Goal: Task Accomplishment & Management: Manage account settings

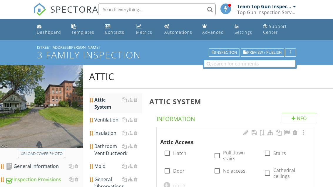
click at [49, 32] on div "Dashboard" at bounding box center [49, 32] width 24 height 6
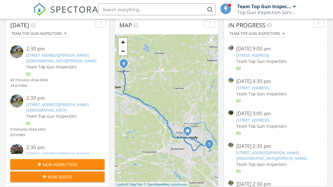
scroll to position [48, 0]
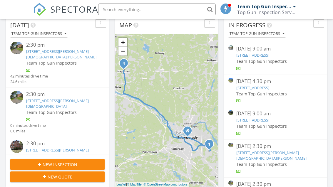
click at [58, 98] on link "39 Haskell St 4, 5, Hagaman, NY 12086" at bounding box center [57, 103] width 63 height 11
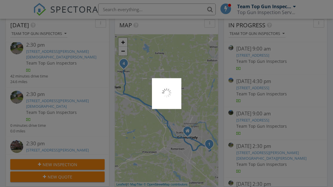
click at [62, 94] on div at bounding box center [166, 93] width 333 height 187
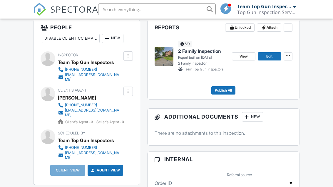
scroll to position [160, 0]
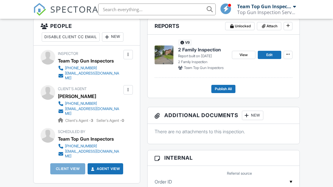
click at [272, 58] on link "Edit" at bounding box center [270, 55] width 24 height 8
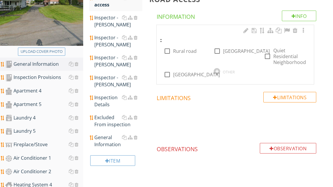
scroll to position [112, 0]
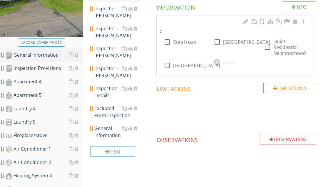
click at [46, 95] on div "Apartment 5" at bounding box center [44, 96] width 78 height 8
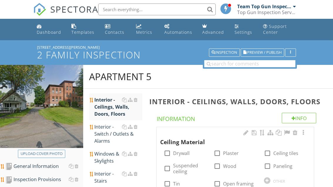
click at [178, 152] on label "Drywall" at bounding box center [181, 154] width 16 height 6
checkbox input "true"
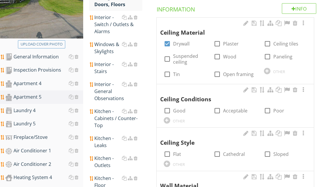
scroll to position [127, 0]
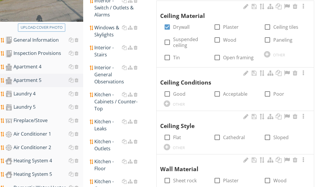
click at [181, 94] on label "Good" at bounding box center [179, 94] width 12 height 6
checkbox input "true"
click at [178, 137] on label "Flat" at bounding box center [177, 138] width 8 height 6
checkbox input "true"
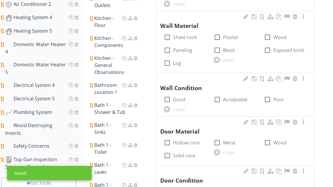
scroll to position [271, 0]
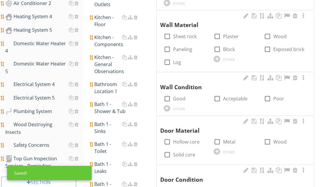
click at [218, 56] on div at bounding box center [217, 59] width 6 height 6
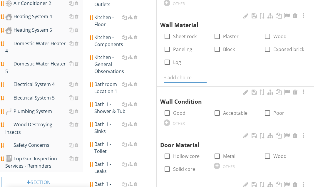
click at [178, 74] on input "text" at bounding box center [185, 78] width 43 height 10
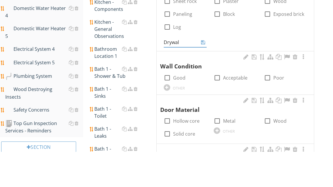
type input "Drywall"
click at [205, 75] on icon at bounding box center [203, 77] width 4 height 5
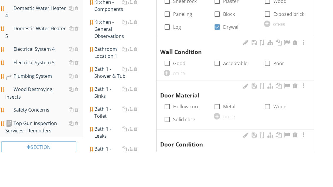
scroll to position [306, 0]
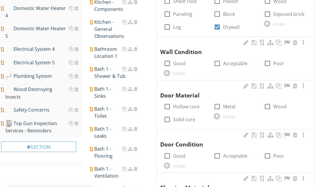
click at [230, 63] on label "Acceptable" at bounding box center [235, 64] width 24 height 6
checkbox input "true"
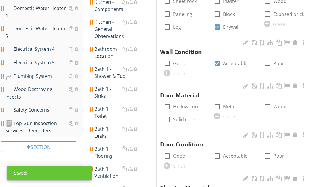
click at [276, 107] on label "Wood" at bounding box center [280, 107] width 13 height 6
checkbox input "true"
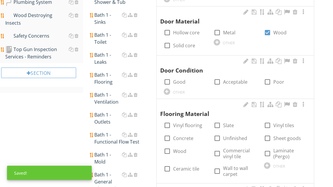
scroll to position [380, 0]
click at [235, 79] on label "Acceptable" at bounding box center [235, 82] width 24 height 6
checkbox input "true"
click at [182, 150] on label "Wood" at bounding box center [179, 152] width 13 height 6
checkbox input "true"
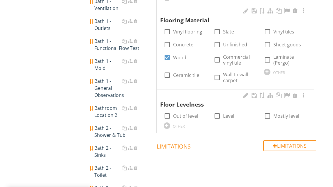
scroll to position [474, 0]
click at [271, 111] on div at bounding box center [268, 116] width 10 height 10
checkbox input "true"
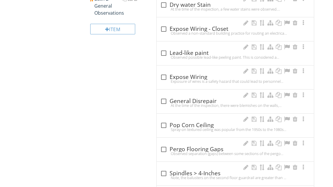
scroll to position [785, 0]
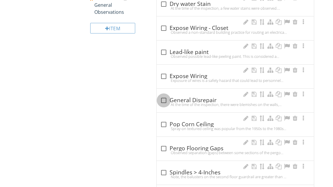
click at [165, 96] on div at bounding box center [164, 101] width 10 height 10
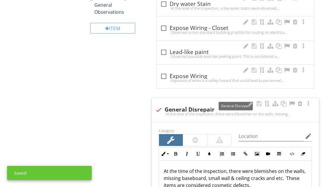
click at [290, 102] on div at bounding box center [292, 104] width 7 height 6
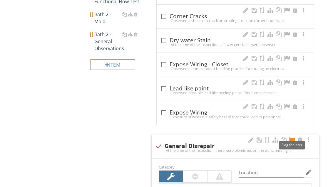
scroll to position [748, 0]
click at [160, 142] on div at bounding box center [159, 147] width 10 height 10
checkbox input "true"
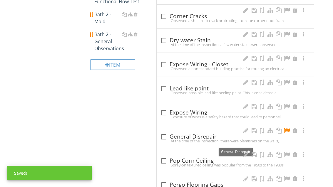
click at [284, 128] on div at bounding box center [287, 131] width 7 height 6
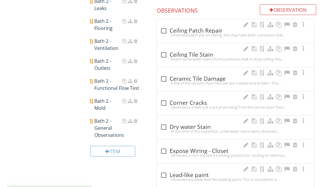
scroll to position [630, 0]
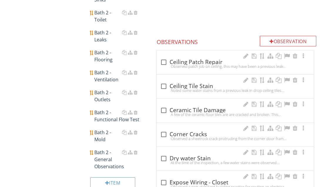
click at [271, 39] on div at bounding box center [272, 41] width 4 height 5
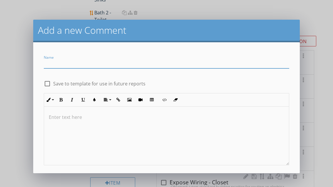
click at [66, 63] on input "Name" at bounding box center [166, 64] width 245 height 10
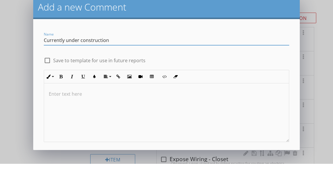
type input "Currently under construction"
click at [164, 74] on div "check_box_outline_blank Save to template for use in future reports" at bounding box center [166, 80] width 252 height 13
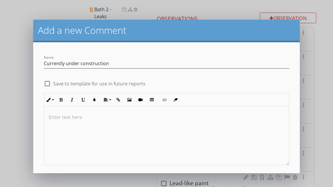
click at [175, 180] on button "Save" at bounding box center [166, 182] width 33 height 13
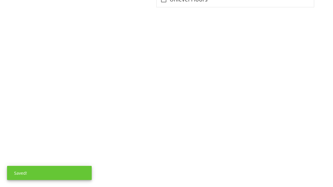
scroll to position [1063, 0]
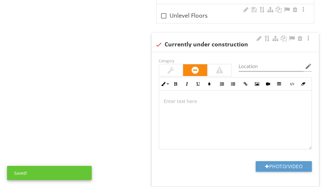
click at [174, 67] on div at bounding box center [171, 70] width 6 height 7
click at [293, 41] on div "check Currently under construction" at bounding box center [235, 44] width 160 height 7
checkbox input "true"
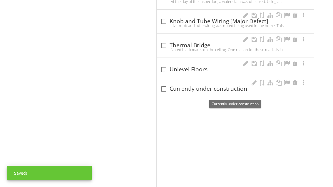
scroll to position [911, 0]
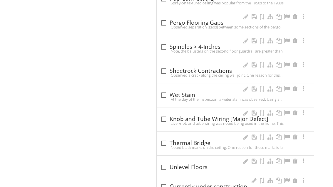
click at [167, 182] on div at bounding box center [164, 187] width 10 height 10
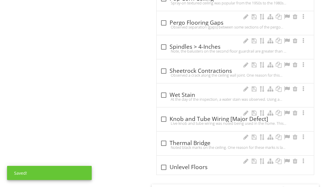
click at [287, 187] on div at bounding box center [283, 190] width 7 height 6
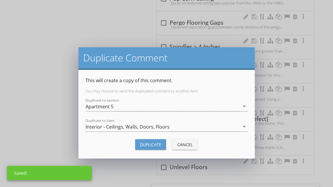
click at [216, 145] on div "Duplicate Cancel" at bounding box center [167, 145] width 162 height 14
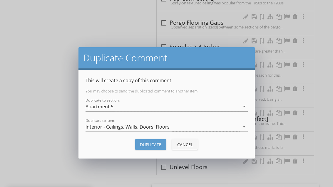
click at [323, 165] on div "Duplicate Comment This will create a copy of this comment. You may choose to se…" at bounding box center [166, 93] width 333 height 187
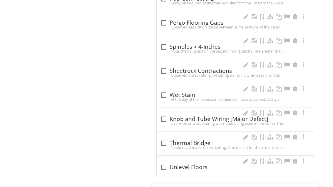
click at [293, 187] on div at bounding box center [292, 190] width 7 height 6
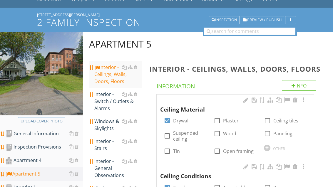
scroll to position [32, 0]
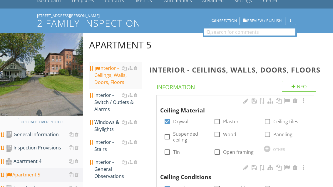
click at [109, 106] on div "Interior - Switch / Outlets & Alarms" at bounding box center [118, 102] width 48 height 21
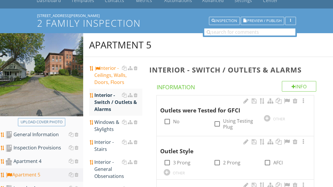
click at [226, 123] on label "Using Testing Plug" at bounding box center [240, 124] width 34 height 12
checkbox input "true"
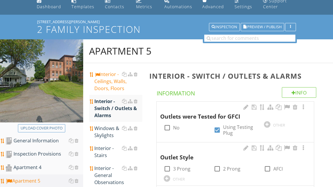
click at [186, 166] on label "3 Prong" at bounding box center [181, 169] width 17 height 6
checkbox input "true"
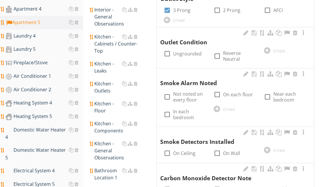
scroll to position [193, 0]
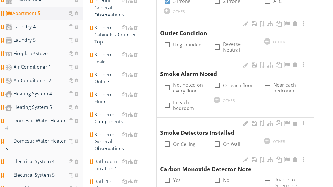
click at [222, 141] on div at bounding box center [217, 144] width 10 height 10
checkbox input "true"
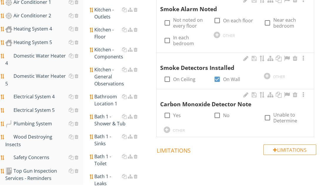
scroll to position [275, 0]
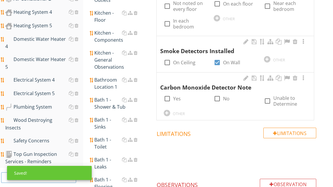
click at [173, 96] on label "Yes" at bounding box center [177, 99] width 8 height 6
checkbox input "true"
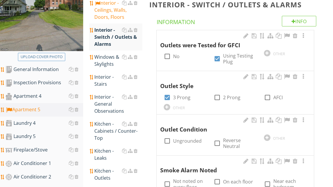
scroll to position [89, 0]
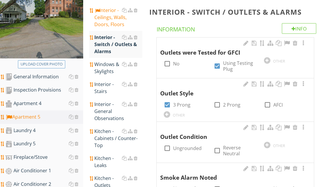
click at [107, 69] on div "Windows & Skylights" at bounding box center [118, 68] width 48 height 14
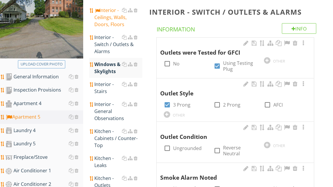
scroll to position [90, 0]
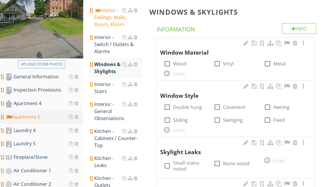
click at [221, 65] on div at bounding box center [217, 64] width 10 height 10
checkbox input "true"
click at [185, 107] on label "Double hung" at bounding box center [187, 107] width 29 height 6
checkbox input "true"
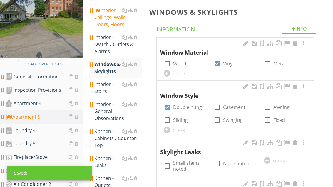
click at [108, 89] on div "Interior - Stairs" at bounding box center [118, 88] width 48 height 14
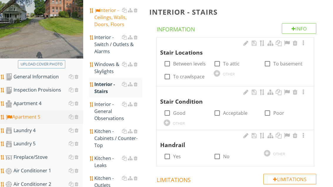
click at [191, 64] on label "Between levels" at bounding box center [189, 64] width 33 height 6
checkbox input "true"
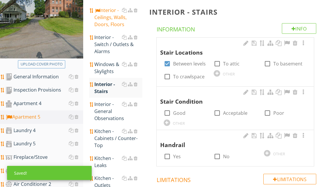
click at [179, 114] on label "Good" at bounding box center [179, 113] width 12 height 6
checkbox input "true"
click at [171, 154] on div at bounding box center [167, 157] width 10 height 10
checkbox input "true"
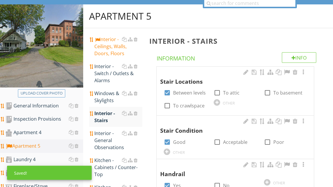
scroll to position [46, 0]
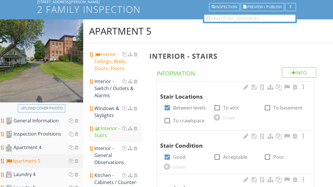
click at [108, 155] on div "Interior - General Observations" at bounding box center [118, 155] width 48 height 21
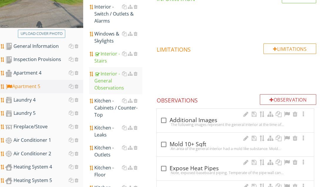
scroll to position [120, 0]
click at [166, 120] on div at bounding box center [164, 121] width 10 height 10
checkbox input "true"
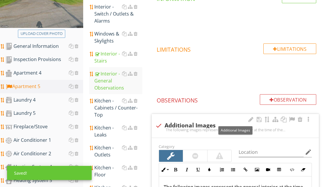
click at [292, 120] on div at bounding box center [292, 120] width 7 height 6
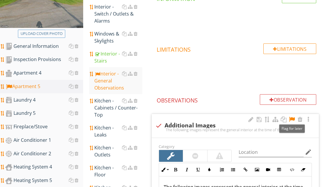
click at [107, 101] on div "Kitchen - Cabinets / Counter-Top" at bounding box center [118, 107] width 48 height 21
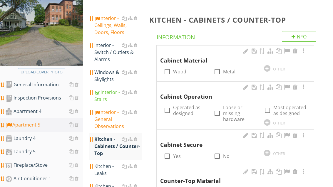
scroll to position [82, 0]
click at [169, 70] on div at bounding box center [167, 72] width 10 height 10
checkbox input "true"
click at [186, 109] on label "Operated as designed" at bounding box center [190, 111] width 34 height 12
checkbox input "true"
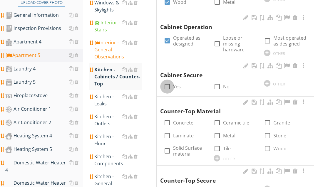
scroll to position [152, 0]
click at [168, 83] on div at bounding box center [167, 87] width 10 height 10
checkbox input "true"
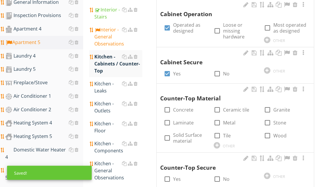
scroll to position [166, 0]
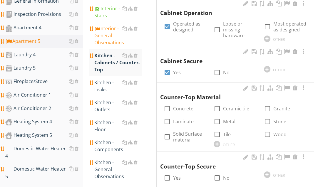
click at [185, 123] on label "Laminate" at bounding box center [183, 122] width 21 height 6
checkbox input "true"
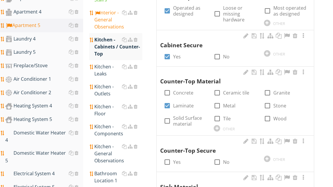
scroll to position [187, 0]
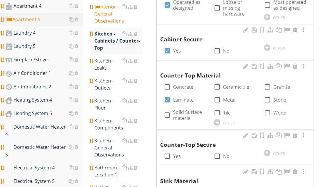
click at [171, 153] on div at bounding box center [167, 157] width 10 height 10
checkbox input "true"
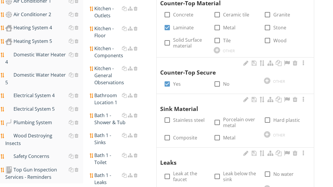
scroll to position [277, 0]
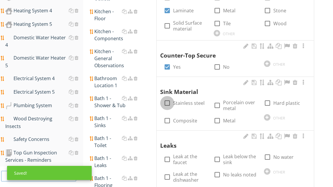
click at [169, 103] on div at bounding box center [167, 103] width 10 height 10
checkbox input "true"
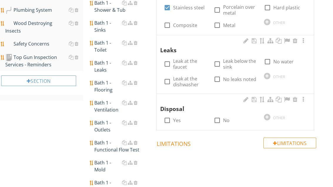
scroll to position [373, 0]
click at [235, 77] on label "No leaks noted" at bounding box center [239, 80] width 33 height 6
checkbox input "true"
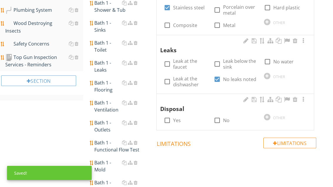
click at [218, 119] on div at bounding box center [217, 121] width 10 height 10
checkbox input "true"
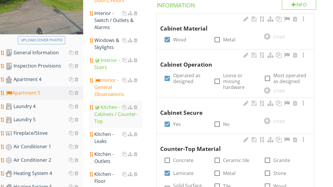
scroll to position [114, 0]
click at [108, 131] on div "Kitchen - Leaks" at bounding box center [118, 138] width 48 height 14
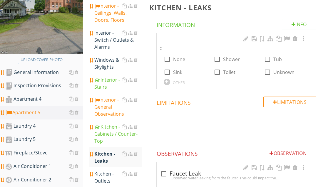
scroll to position [87, 0]
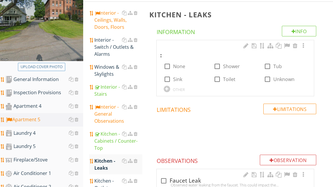
click at [180, 68] on label "None" at bounding box center [179, 67] width 12 height 6
checkbox input "true"
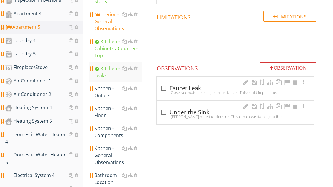
scroll to position [180, 0]
click at [108, 88] on div "Kitchen - Outlets" at bounding box center [118, 92] width 48 height 14
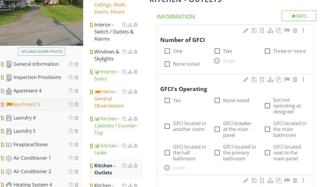
scroll to position [97, 0]
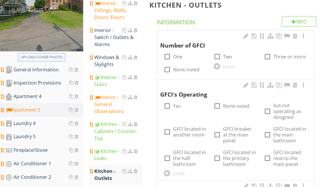
click at [266, 57] on div at bounding box center [268, 57] width 10 height 10
checkbox input "true"
click at [175, 107] on label "Yes" at bounding box center [177, 106] width 8 height 6
checkbox input "true"
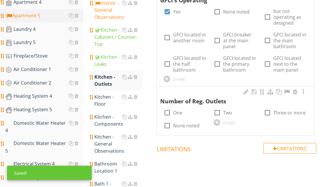
scroll to position [192, 0]
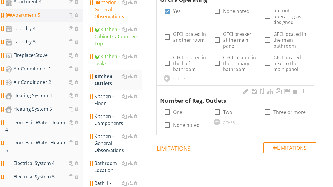
click at [222, 110] on div at bounding box center [217, 112] width 10 height 10
checkbox input "true"
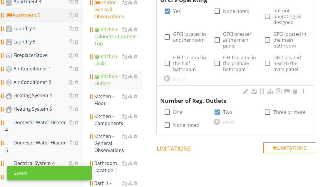
click at [98, 96] on div "Kitchen - Floor" at bounding box center [118, 100] width 48 height 14
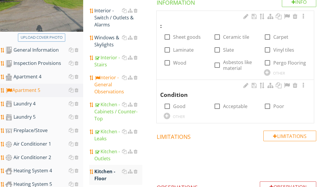
scroll to position [117, 0]
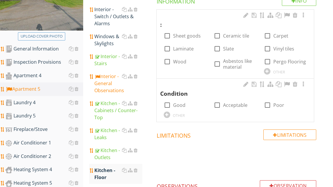
click at [186, 62] on label "Wood" at bounding box center [179, 62] width 13 height 6
checkbox input "true"
click at [219, 102] on div at bounding box center [217, 105] width 10 height 10
checkbox input "true"
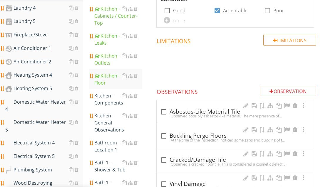
click at [103, 96] on div "Kitchen - Components" at bounding box center [118, 100] width 48 height 14
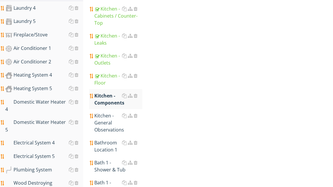
click at [104, 92] on div "Kitchen - Components" at bounding box center [118, 99] width 48 height 14
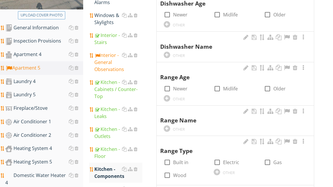
scroll to position [138, 0]
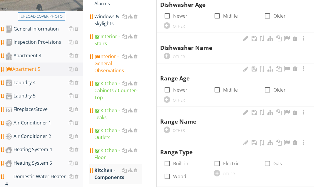
click at [227, 89] on label "Midlife" at bounding box center [230, 90] width 15 height 6
checkbox input "true"
click at [170, 126] on div "OTHER" at bounding box center [185, 129] width 43 height 7
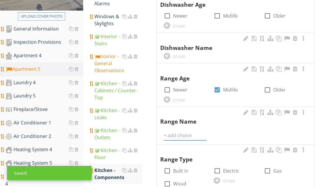
click at [178, 132] on input "text" at bounding box center [185, 136] width 43 height 10
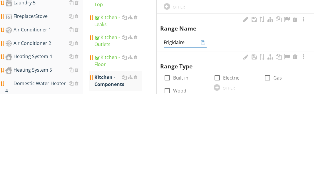
type input "Frigidaire"
click at [206, 132] on div at bounding box center [203, 135] width 7 height 7
click at [202, 133] on icon at bounding box center [203, 135] width 4 height 5
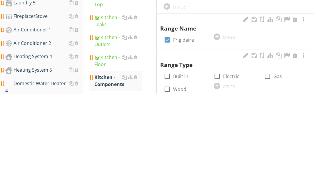
scroll to position [231, 0]
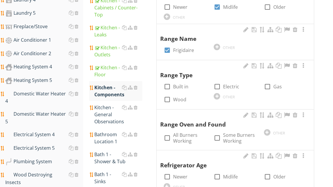
click at [224, 84] on label "Electric" at bounding box center [231, 87] width 16 height 6
checkbox input "true"
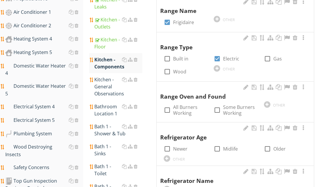
click at [186, 107] on label "All Burners Working" at bounding box center [190, 111] width 34 height 12
checkbox input "true"
click at [226, 146] on label "Midlife" at bounding box center [230, 149] width 15 height 6
checkbox input "true"
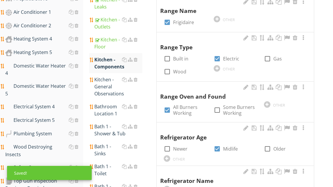
click at [175, 146] on label "Newer" at bounding box center [180, 149] width 14 height 6
checkbox input "true"
click at [168, 186] on div at bounding box center [167, 189] width 6 height 6
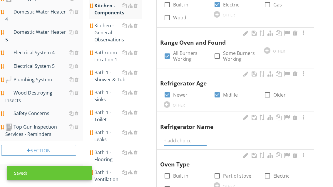
scroll to position [303, 0]
click at [177, 139] on input "text" at bounding box center [185, 142] width 43 height 10
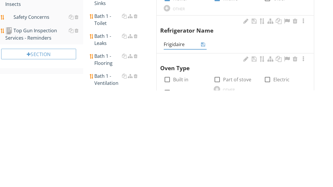
type input "Frigidaire"
click at [202, 139] on icon at bounding box center [203, 141] width 4 height 5
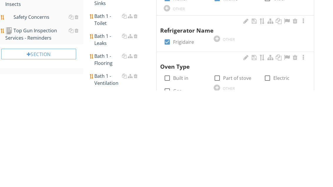
scroll to position [399, 0]
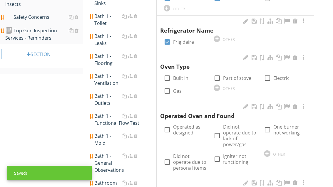
click at [227, 75] on label "Part of stove" at bounding box center [237, 78] width 28 height 6
checkbox input "true"
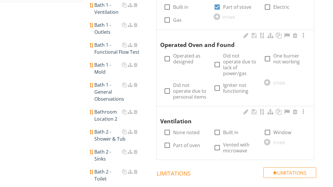
scroll to position [471, 0]
click at [172, 54] on div at bounding box center [167, 59] width 10 height 10
checkbox input "true"
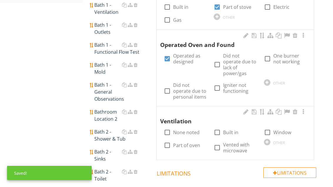
click at [182, 130] on label "None noted" at bounding box center [186, 133] width 26 height 6
checkbox input "true"
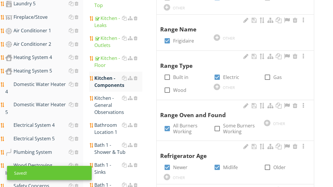
scroll to position [238, 0]
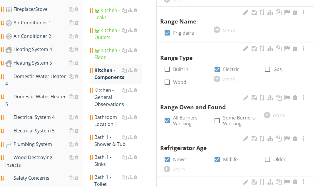
click at [106, 88] on div "Kitchen - General Observations" at bounding box center [118, 97] width 48 height 21
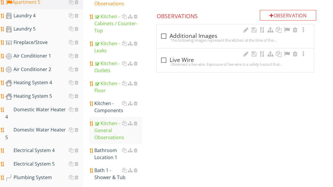
scroll to position [152, 0]
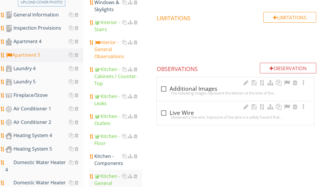
click at [185, 113] on div "check_box_outline_blank Live Wire" at bounding box center [235, 113] width 150 height 7
checkbox input "true"
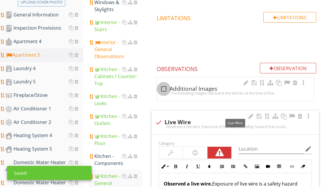
click at [166, 89] on div at bounding box center [164, 89] width 10 height 10
checkbox input "true"
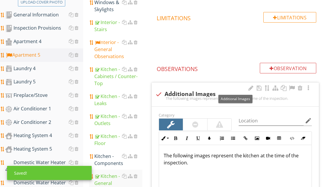
click at [290, 85] on div at bounding box center [292, 88] width 7 height 6
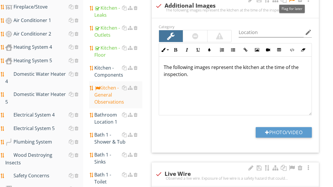
click at [286, 132] on button "Photo/Video" at bounding box center [284, 133] width 56 height 11
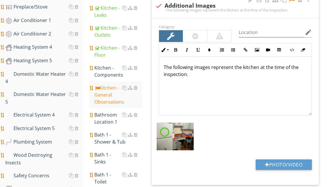
click at [298, 164] on button "Photo/Video" at bounding box center [284, 165] width 56 height 11
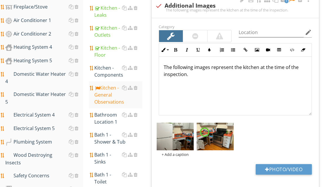
click at [297, 167] on button "Photo/Video" at bounding box center [284, 169] width 56 height 11
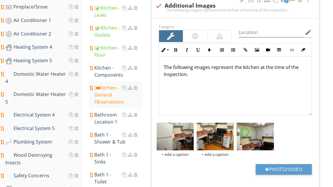
click at [295, 171] on button "Photo/Video" at bounding box center [284, 169] width 56 height 11
type input "C:\fakepath\image.jpg"
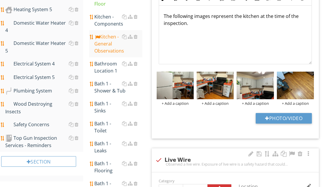
scroll to position [294, 0]
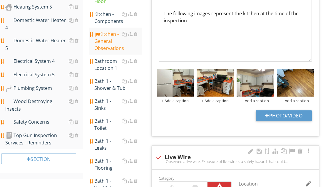
click at [108, 58] on div "Bathroom Location 1" at bounding box center [118, 65] width 48 height 14
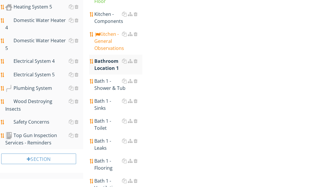
click at [107, 58] on div "Bathroom Location 1" at bounding box center [118, 65] width 48 height 14
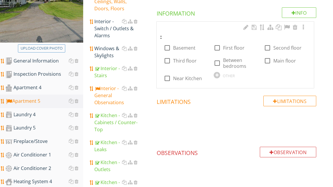
scroll to position [92, 0]
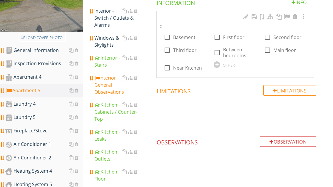
click at [277, 52] on label "Main floor" at bounding box center [285, 51] width 23 height 6
checkbox input "true"
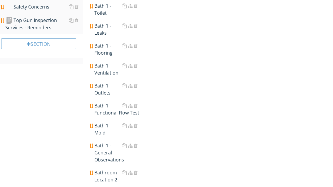
scroll to position [421, 0]
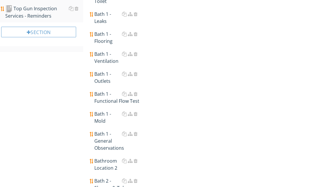
click at [117, 131] on div "Bath 1 - General Observations" at bounding box center [118, 141] width 48 height 21
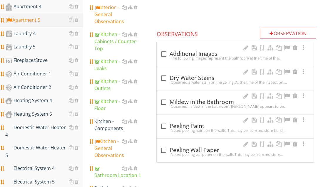
click at [267, 33] on div "Observation" at bounding box center [288, 33] width 57 height 11
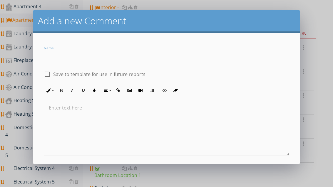
click at [57, 56] on input "Name" at bounding box center [166, 54] width 245 height 10
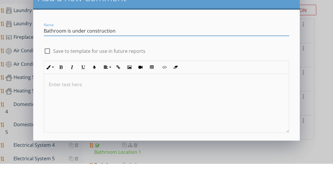
type input "Bathroom is under construction"
click at [169, 70] on div "check_box_outline_blank Save to template for use in future reports" at bounding box center [166, 74] width 245 height 8
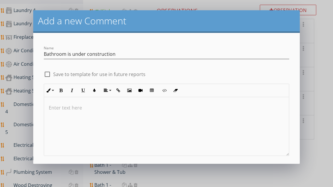
click at [167, 173] on div "Save" at bounding box center [166, 173] width 14 height 7
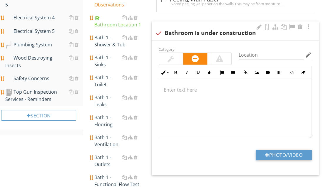
scroll to position [338, 0]
click at [177, 57] on div at bounding box center [171, 59] width 24 height 12
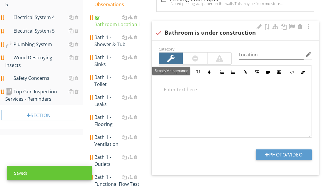
click at [293, 25] on div at bounding box center [292, 27] width 7 height 6
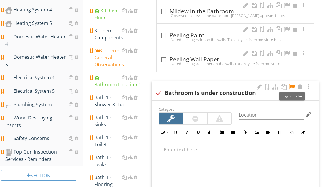
scroll to position [291, 0]
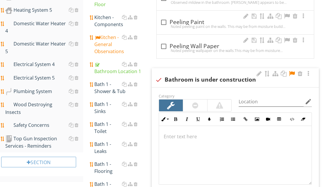
click at [53, 74] on div "Electrical System 5" at bounding box center [44, 78] width 78 height 8
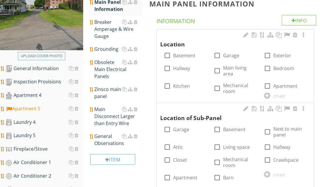
scroll to position [94, 0]
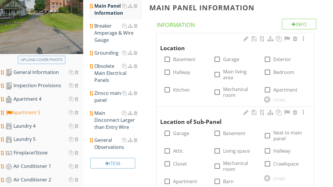
click at [270, 99] on div at bounding box center [267, 100] width 6 height 6
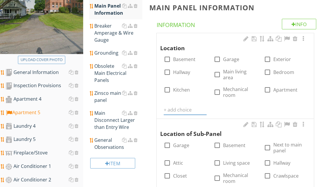
click at [178, 111] on input "text" at bounding box center [185, 110] width 43 height 10
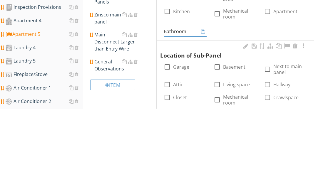
type input "Bathroom"
click at [205, 108] on icon at bounding box center [203, 110] width 4 height 5
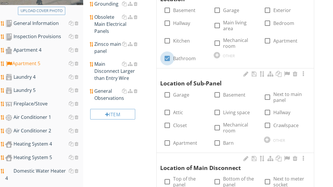
scroll to position [143, 0]
click at [170, 59] on div at bounding box center [167, 59] width 10 height 10
checkbox input "false"
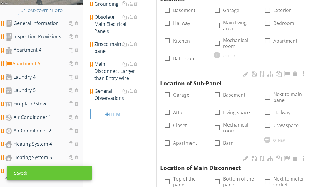
click at [266, 138] on div at bounding box center [267, 140] width 6 height 6
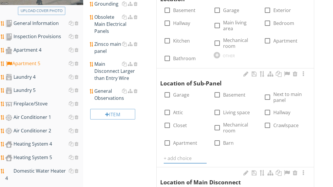
click at [185, 144] on label "Apartment" at bounding box center [185, 143] width 24 height 6
checkbox input "true"
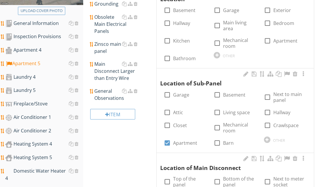
click at [268, 139] on div at bounding box center [267, 140] width 6 height 6
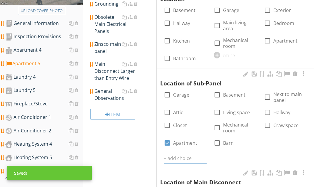
click at [184, 158] on input "text" at bounding box center [185, 159] width 43 height 10
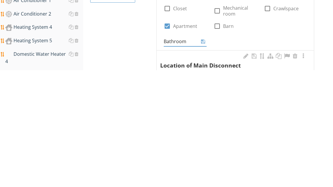
type input "Bathroom"
click at [207, 155] on div at bounding box center [203, 158] width 7 height 7
click at [205, 157] on icon at bounding box center [203, 159] width 4 height 5
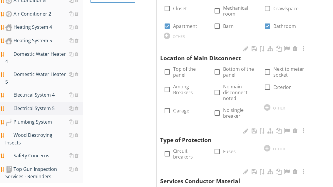
click at [267, 105] on div at bounding box center [267, 107] width 6 height 6
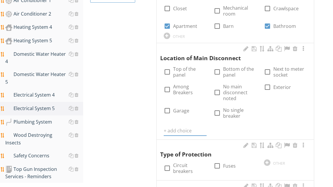
click at [188, 127] on input "text" at bounding box center [185, 131] width 43 height 10
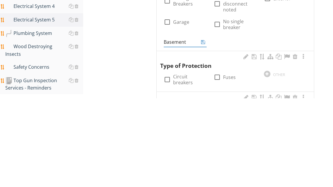
type input "Basement"
click at [205, 129] on icon at bounding box center [203, 131] width 4 height 5
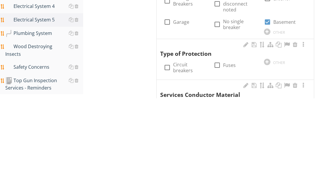
scroll to position [349, 0]
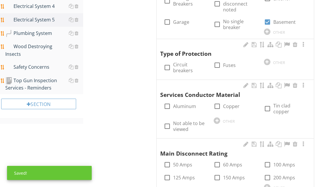
click at [176, 64] on label "Circuit breakers" at bounding box center [190, 68] width 34 height 12
checkbox input "true"
click at [186, 104] on label "Aluminum" at bounding box center [184, 107] width 23 height 6
checkbox input "true"
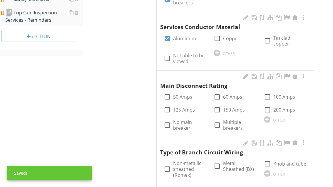
scroll to position [433, 0]
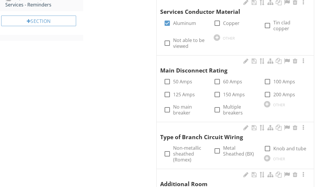
click at [269, 101] on div at bounding box center [267, 104] width 6 height 6
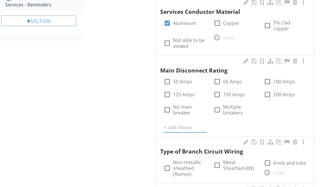
scroll to position [432, 0]
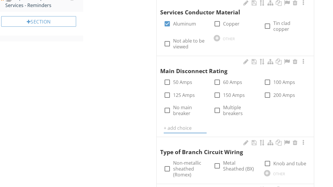
click at [180, 124] on input "text" at bounding box center [185, 129] width 43 height 10
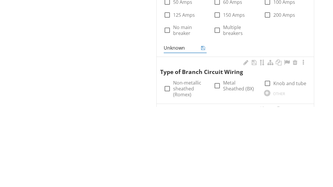
type input "Unknown"
click at [204, 126] on icon at bounding box center [203, 128] width 4 height 5
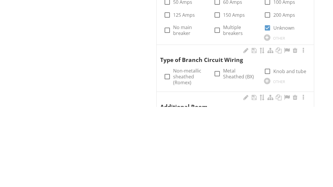
scroll to position [512, 0]
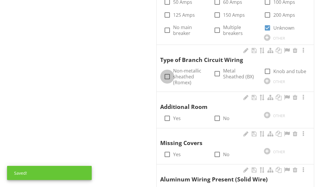
click at [170, 72] on div at bounding box center [167, 77] width 10 height 10
checkbox input "true"
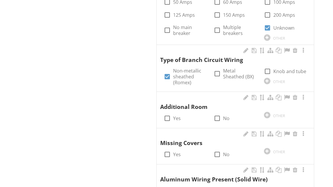
click at [170, 117] on input "Yes" at bounding box center [167, 120] width 7 height 7
checkbox input "true"
click at [216, 150] on div at bounding box center [217, 155] width 10 height 10
checkbox input "true"
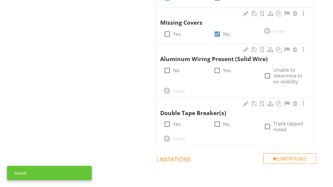
scroll to position [634, 0]
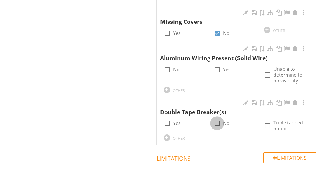
click at [217, 119] on div at bounding box center [217, 124] width 10 height 10
checkbox input "true"
click at [167, 65] on div at bounding box center [167, 70] width 10 height 10
checkbox input "true"
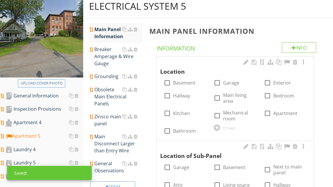
scroll to position [71, 0]
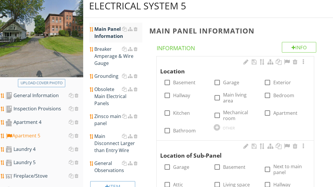
click at [111, 54] on div "Breaker Amperage & Wire Gauge" at bounding box center [118, 56] width 48 height 21
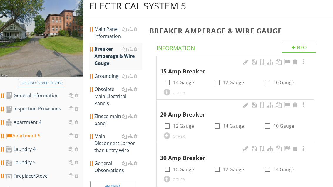
click at [187, 81] on label "14 Gauge" at bounding box center [183, 83] width 21 height 6
checkbox input "true"
click at [228, 82] on label "12 Gauge" at bounding box center [233, 83] width 21 height 6
checkbox input "true"
click at [184, 125] on label "12 Gauge" at bounding box center [183, 126] width 21 height 6
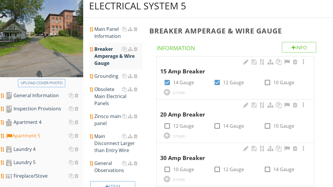
checkbox input "true"
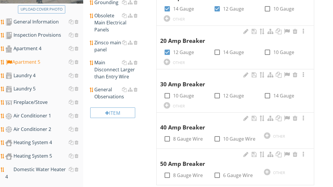
scroll to position [149, 0]
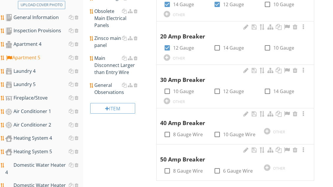
click at [226, 170] on label "6 Gauge Wire" at bounding box center [238, 171] width 30 height 6
checkbox input "true"
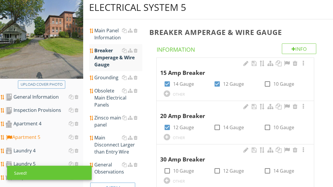
scroll to position [69, 0]
click at [108, 81] on link "Grounding" at bounding box center [118, 77] width 48 height 13
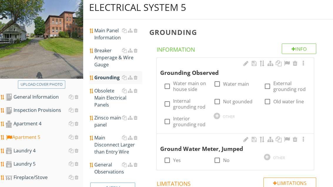
click at [217, 114] on div at bounding box center [217, 116] width 6 height 6
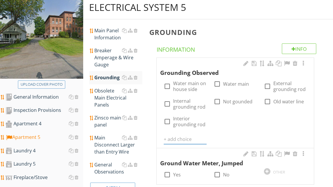
click at [179, 137] on input "text" at bounding box center [185, 140] width 43 height 10
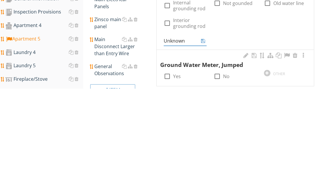
type input "Unknown"
click at [202, 137] on icon at bounding box center [203, 139] width 4 height 5
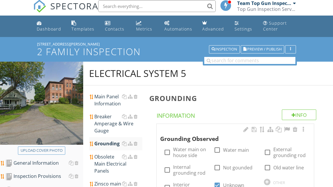
scroll to position [0, 0]
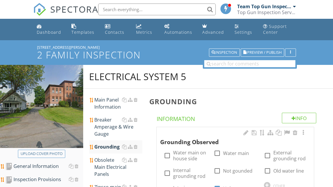
click at [53, 31] on div "Dashboard" at bounding box center [49, 32] width 24 height 6
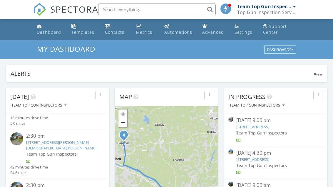
scroll to position [21, 0]
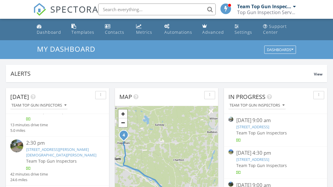
click at [67, 150] on link "[STREET_ADDRESS][PERSON_NAME][DEMOGRAPHIC_DATA][PERSON_NAME]" at bounding box center [61, 152] width 70 height 11
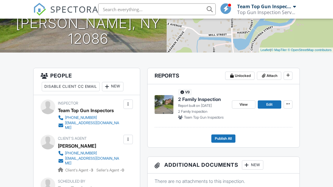
scroll to position [120, 0]
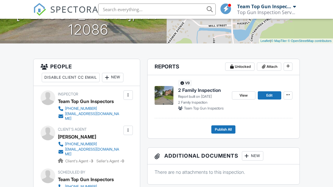
click at [270, 98] on span "Edit" at bounding box center [270, 96] width 6 height 6
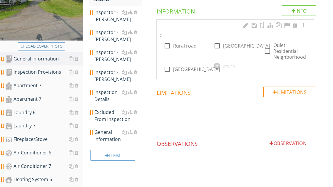
scroll to position [116, 0]
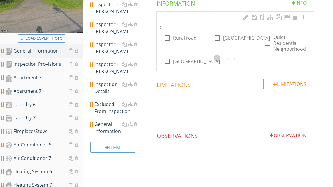
click at [38, 78] on div "Apartment 7" at bounding box center [44, 78] width 78 height 8
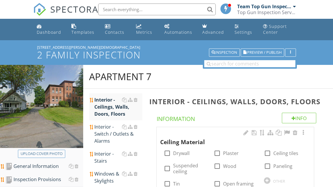
click at [178, 77] on h2 "Apartment 7" at bounding box center [208, 77] width 238 height 12
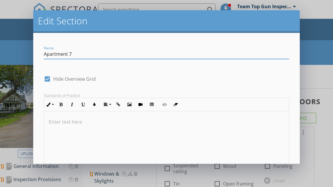
click at [79, 53] on input "Apartment 7" at bounding box center [166, 54] width 245 height 10
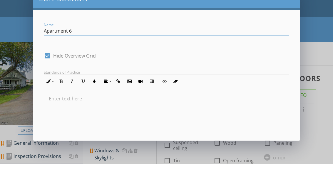
type input "Apartment 6"
click at [114, 74] on div "check_box Hide Overview Grid" at bounding box center [82, 78] width 77 height 8
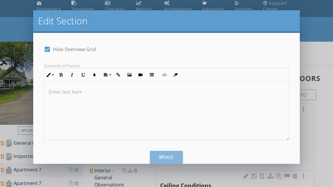
scroll to position [29, 0]
click at [170, 158] on div "Save" at bounding box center [166, 157] width 14 height 7
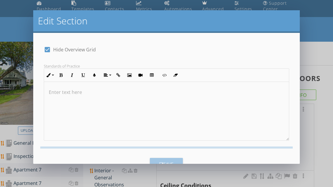
scroll to position [1, 0]
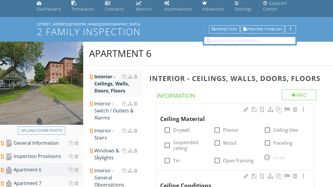
click at [182, 130] on label "Drywall" at bounding box center [181, 130] width 16 height 6
checkbox input "true"
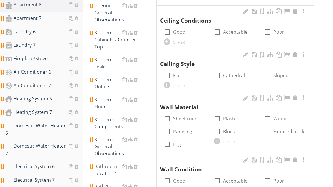
scroll to position [189, 0]
click at [228, 29] on label "Acceptable" at bounding box center [235, 32] width 24 height 6
checkbox input "true"
click at [175, 73] on label "Flat" at bounding box center [177, 76] width 8 height 6
checkbox input "true"
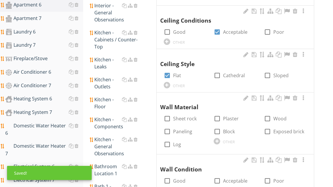
click at [220, 139] on div at bounding box center [217, 141] width 6 height 6
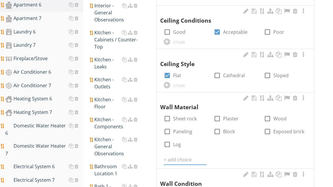
click at [185, 155] on input "text" at bounding box center [185, 160] width 43 height 10
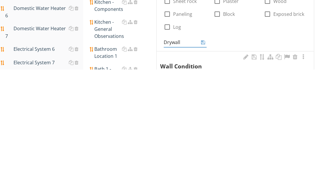
type input "Drywall"
click at [205, 158] on icon at bounding box center [203, 160] width 4 height 5
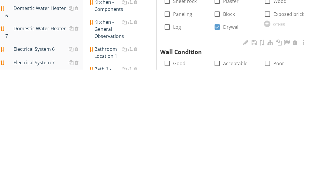
scroll to position [306, 0]
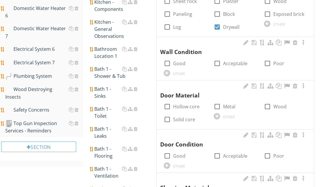
click at [170, 70] on div "OTHER" at bounding box center [185, 72] width 43 height 7
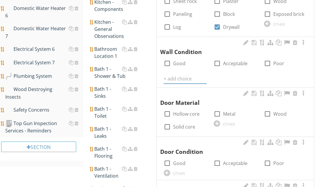
click at [180, 77] on input "text" at bounding box center [185, 79] width 43 height 10
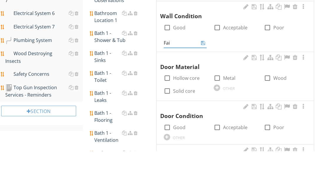
type input "Fair"
click at [202, 77] on icon at bounding box center [203, 79] width 4 height 5
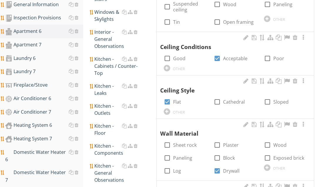
scroll to position [162, 0]
click at [222, 56] on div at bounding box center [217, 58] width 10 height 10
checkbox input "false"
click at [168, 66] on div at bounding box center [167, 68] width 6 height 6
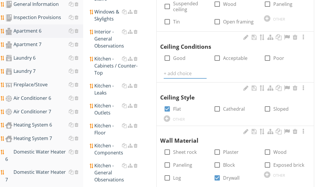
click at [170, 71] on input "text" at bounding box center [185, 74] width 43 height 10
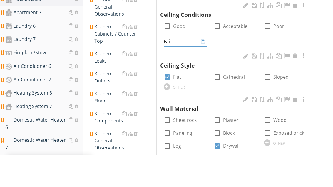
type input "Fair"
click at [205, 71] on icon at bounding box center [203, 73] width 4 height 5
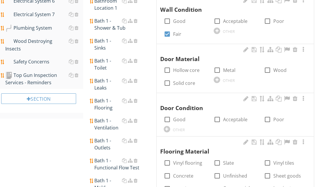
scroll to position [355, 0]
click at [184, 69] on label "Hollow core" at bounding box center [186, 70] width 26 height 6
checkbox input "true"
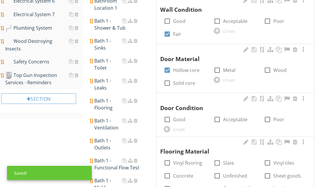
click at [231, 118] on label "Acceptable" at bounding box center [235, 120] width 24 height 6
checkbox input "true"
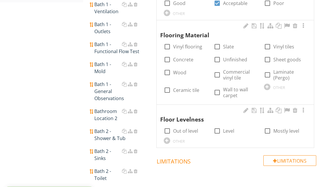
scroll to position [471, 0]
click at [181, 70] on label "Wood" at bounding box center [179, 73] width 13 height 6
checkbox input "true"
click at [271, 126] on div at bounding box center [268, 131] width 10 height 10
checkbox input "true"
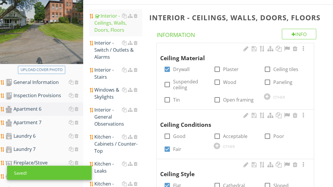
scroll to position [77, 0]
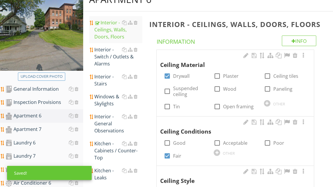
click at [108, 58] on div "Interior - Switch / Outlets & Alarms" at bounding box center [118, 56] width 48 height 21
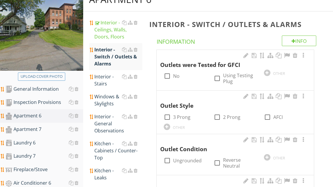
click at [222, 78] on div at bounding box center [217, 79] width 10 height 10
checkbox input "true"
click at [227, 114] on label "2 Prong" at bounding box center [231, 117] width 17 height 6
click at [221, 115] on div at bounding box center [217, 117] width 10 height 10
checkbox input "false"
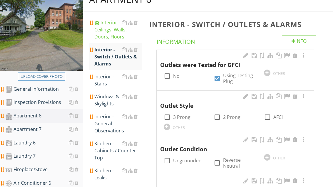
click at [176, 115] on label "3 Prong" at bounding box center [181, 117] width 17 height 6
checkbox input "true"
click at [169, 126] on div at bounding box center [167, 127] width 6 height 6
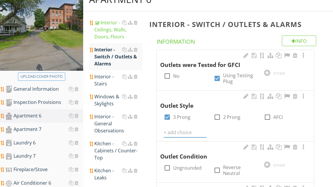
click at [185, 130] on input "text" at bounding box center [185, 133] width 43 height 10
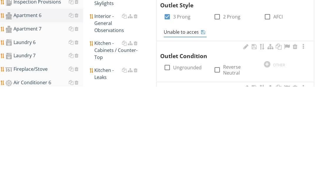
type input "Unable to access"
click at [204, 130] on icon at bounding box center [203, 132] width 4 height 5
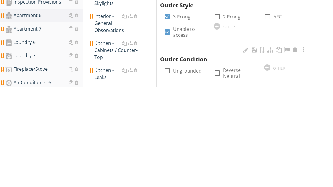
scroll to position [178, 0]
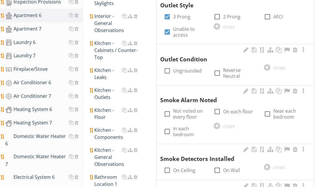
click at [0, 0] on div at bounding box center [0, 0] width 0 height 0
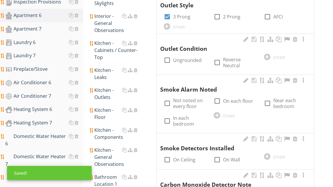
click at [266, 57] on div at bounding box center [267, 57] width 6 height 6
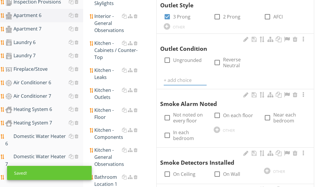
click at [187, 79] on input "text" at bounding box center [185, 81] width 43 height 10
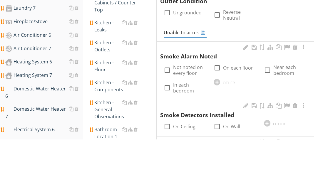
type input "Unable to access"
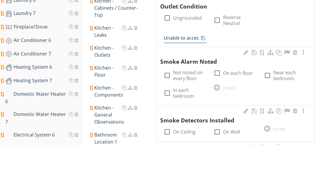
click at [205, 78] on icon at bounding box center [203, 80] width 4 height 5
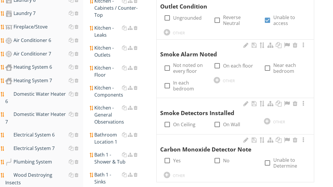
scroll to position [220, 0]
click at [218, 78] on div at bounding box center [217, 80] width 6 height 6
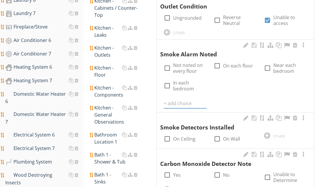
click at [187, 101] on input "text" at bounding box center [185, 104] width 43 height 10
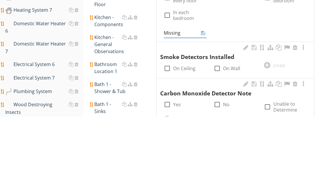
type input "Missing"
click at [204, 102] on icon at bounding box center [203, 104] width 4 height 5
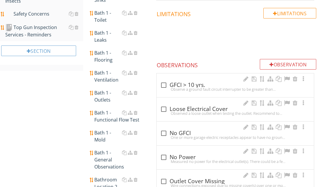
scroll to position [391, 0]
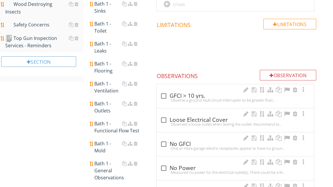
click at [272, 74] on div "Observation" at bounding box center [288, 75] width 57 height 11
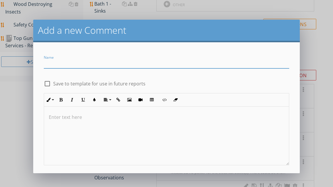
click at [62, 59] on input "Name" at bounding box center [166, 64] width 245 height 10
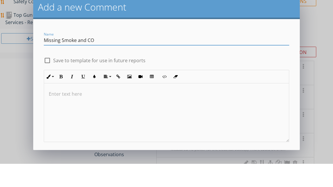
type input "Missing Smoke and CO"
click at [169, 79] on div "check_box_outline_blank Save to template for use in future reports" at bounding box center [166, 83] width 245 height 8
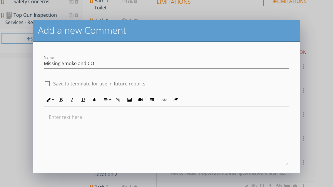
click at [171, 179] on button "Save" at bounding box center [166, 182] width 33 height 13
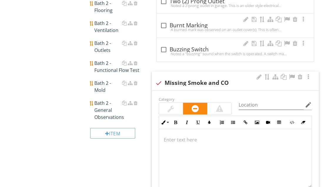
click at [171, 106] on div at bounding box center [171, 109] width 6 height 7
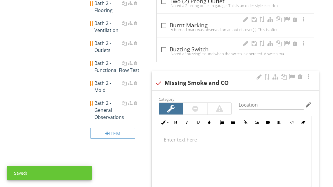
click at [291, 74] on div at bounding box center [292, 77] width 7 height 6
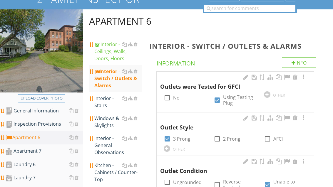
scroll to position [59, 0]
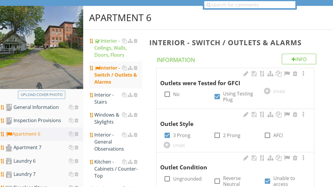
click at [103, 118] on div "Windows & Skylights" at bounding box center [118, 119] width 48 height 14
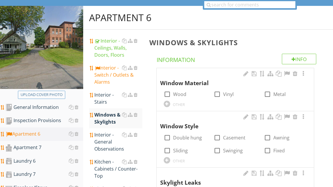
click at [221, 94] on div at bounding box center [217, 94] width 10 height 10
checkbox input "true"
click at [171, 137] on div at bounding box center [167, 138] width 10 height 10
checkbox input "true"
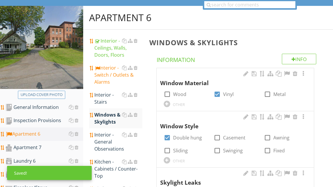
click at [104, 143] on div "Interior - General Observations" at bounding box center [118, 142] width 48 height 21
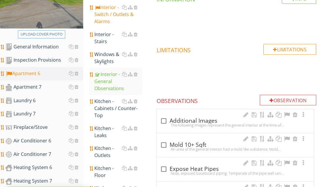
scroll to position [120, 0]
click at [178, 121] on div "check_box_outline_blank Additional Images" at bounding box center [235, 121] width 150 height 7
checkbox input "true"
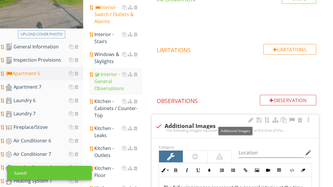
click at [292, 119] on div at bounding box center [292, 120] width 7 height 6
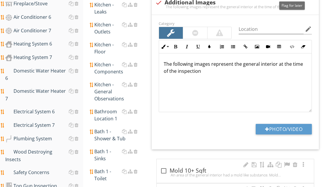
scroll to position [244, 0]
click at [293, 127] on button "Photo/Video" at bounding box center [284, 129] width 56 height 11
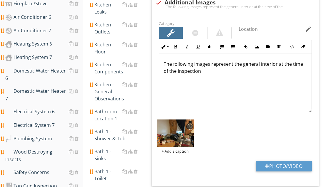
click at [296, 162] on div "Category Location edit Inline Style XLarge Large Normal Small Light Small/Light…" at bounding box center [235, 101] width 167 height 172
click at [290, 162] on button "Photo/Video" at bounding box center [284, 166] width 56 height 11
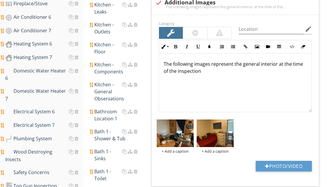
click at [290, 165] on button "Photo/Video" at bounding box center [284, 166] width 56 height 11
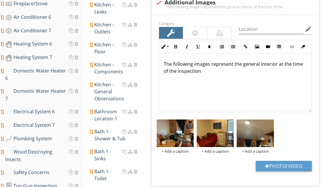
click at [293, 163] on button "Photo/Video" at bounding box center [284, 166] width 56 height 11
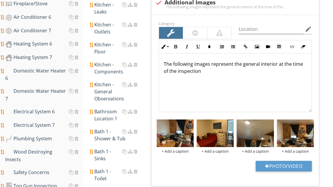
click at [295, 167] on button "Photo/Video" at bounding box center [284, 166] width 56 height 11
type input "C:\fakepath\image.jpg"
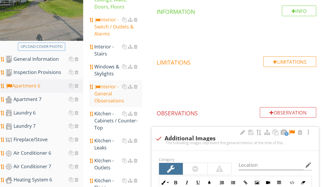
scroll to position [108, 0]
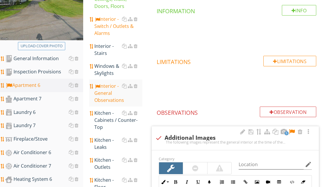
click at [107, 113] on div "Kitchen - Cabinets / Counter-Top" at bounding box center [118, 120] width 48 height 21
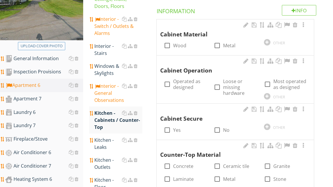
click at [178, 44] on label "Wood" at bounding box center [179, 46] width 13 height 6
checkbox input "true"
click at [186, 86] on label "Operated as designed" at bounding box center [190, 85] width 34 height 12
checkbox input "true"
click at [180, 127] on label "Yes" at bounding box center [177, 130] width 8 height 6
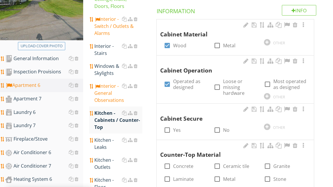
checkbox input "true"
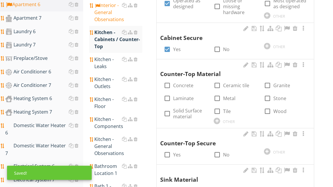
scroll to position [195, 0]
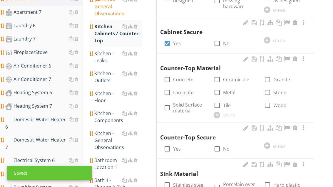
click at [187, 90] on label "Laminate" at bounding box center [183, 93] width 21 height 6
checkbox input "true"
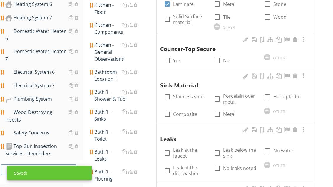
scroll to position [290, 0]
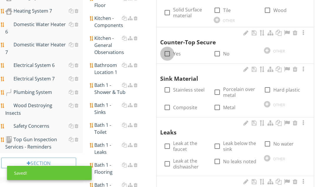
click at [172, 49] on div at bounding box center [167, 54] width 10 height 10
checkbox input "true"
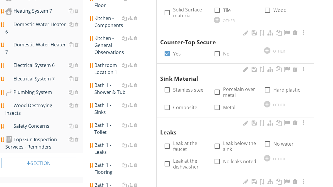
click at [183, 89] on label "Stainless steel" at bounding box center [188, 90] width 31 height 6
checkbox input "true"
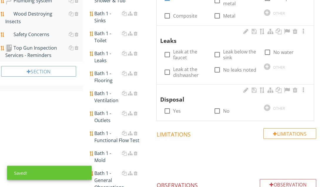
click at [235, 49] on label "Leak below the sink" at bounding box center [240, 55] width 34 height 12
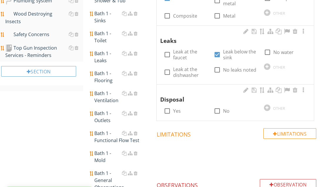
checkbox input "true"
click at [221, 109] on div at bounding box center [217, 111] width 10 height 10
checkbox input "true"
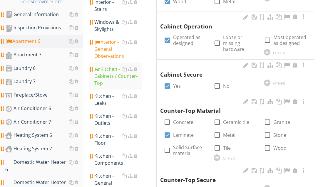
scroll to position [168, 0]
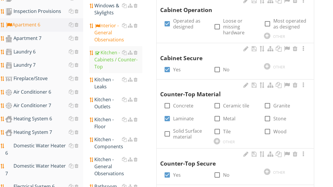
click at [104, 78] on div "Kitchen - Leaks" at bounding box center [118, 84] width 48 height 14
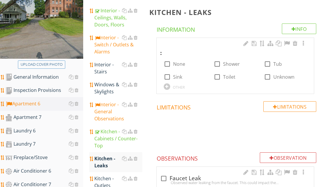
scroll to position [89, 0]
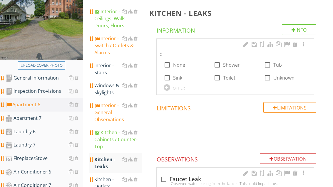
click at [176, 78] on label "Sink" at bounding box center [177, 78] width 9 height 6
checkbox input "true"
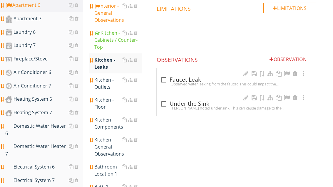
scroll to position [201, 0]
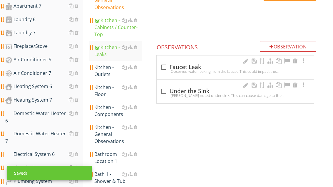
click at [176, 91] on div "check_box_outline_blank Under the Sink" at bounding box center [235, 91] width 150 height 7
checkbox input "true"
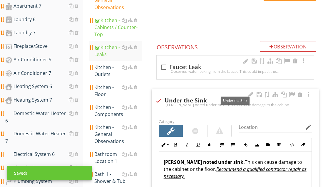
click at [293, 94] on div at bounding box center [292, 95] width 7 height 6
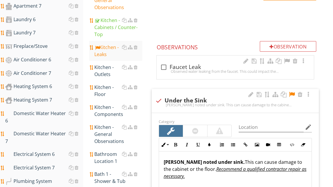
click at [107, 64] on div "Kitchen - Outlets" at bounding box center [118, 71] width 48 height 14
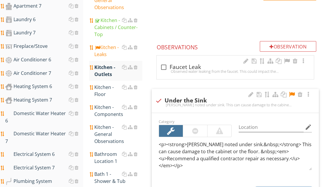
click at [105, 66] on div "Kitchen - Outlets" at bounding box center [118, 71] width 48 height 14
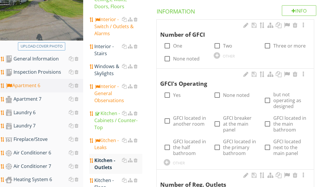
scroll to position [108, 0]
click at [179, 45] on label "One" at bounding box center [177, 46] width 9 height 6
checkbox input "true"
click at [178, 92] on label "Yes" at bounding box center [177, 95] width 8 height 6
checkbox input "true"
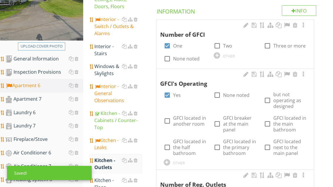
click at [238, 124] on label "GFCI breaker at the main panel" at bounding box center [240, 124] width 34 height 18
checkbox input "true"
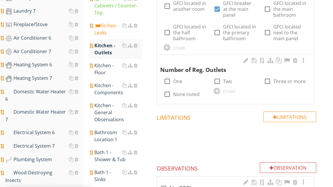
scroll to position [223, 0]
click at [223, 81] on label "Two" at bounding box center [227, 82] width 9 height 6
checkbox input "true"
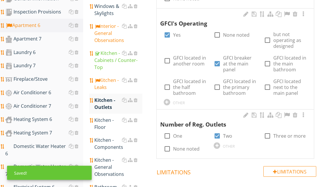
scroll to position [164, 0]
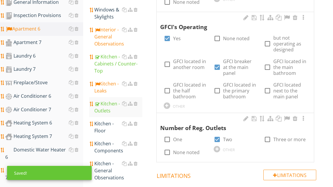
click at [107, 121] on div "Kitchen - Floor" at bounding box center [118, 127] width 48 height 14
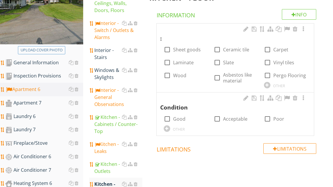
scroll to position [103, 0]
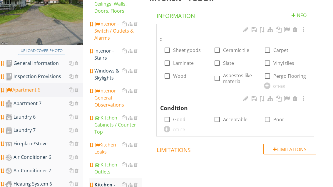
click at [185, 77] on label "Wood" at bounding box center [179, 76] width 13 height 6
checkbox input "true"
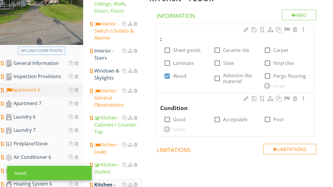
click at [232, 117] on label "Acceptable" at bounding box center [235, 120] width 24 height 6
checkbox input "true"
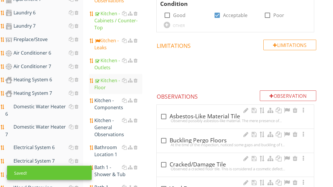
scroll to position [212, 0]
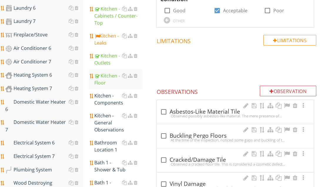
click at [107, 92] on div "Kitchen - Components" at bounding box center [118, 99] width 48 height 14
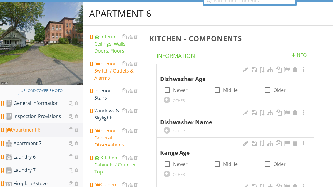
scroll to position [62, 0]
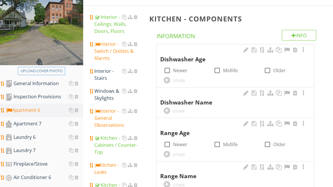
click at [197, 151] on div "OTHER" at bounding box center [185, 154] width 43 height 7
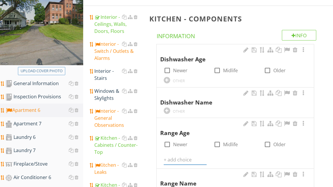
click at [278, 144] on label "Older" at bounding box center [280, 145] width 12 height 6
checkbox input "true"
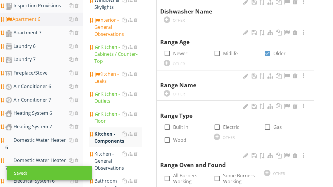
scroll to position [174, 0]
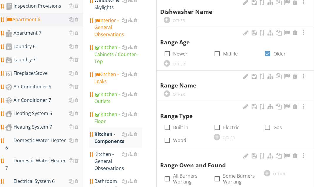
click at [179, 92] on div "OTHER" at bounding box center [179, 94] width 12 height 5
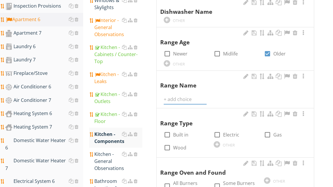
click at [179, 98] on input "text" at bounding box center [185, 100] width 43 height 10
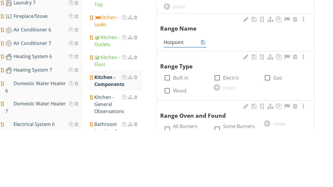
type input "Hotpoint"
click at [198, 95] on input "Hotpoint" at bounding box center [181, 100] width 35 height 10
click at [202, 97] on icon at bounding box center [203, 99] width 4 height 5
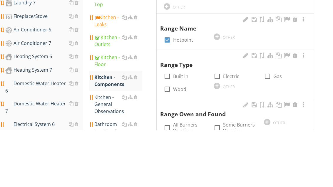
scroll to position [231, 0]
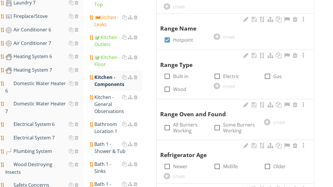
click at [225, 74] on label "Electric" at bounding box center [231, 77] width 16 height 6
checkbox input "true"
click at [183, 125] on label "All Burners Working" at bounding box center [190, 128] width 34 height 12
checkbox input "true"
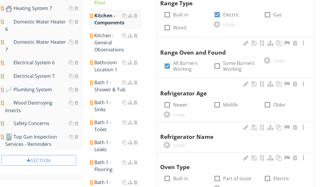
scroll to position [291, 0]
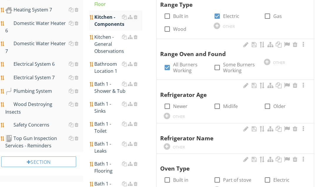
click at [232, 104] on label "Midlife" at bounding box center [230, 107] width 15 height 6
checkbox input "true"
click at [183, 143] on div "OTHER" at bounding box center [185, 146] width 43 height 7
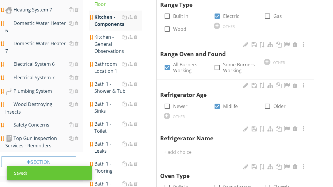
click at [180, 148] on input "text" at bounding box center [185, 153] width 43 height 10
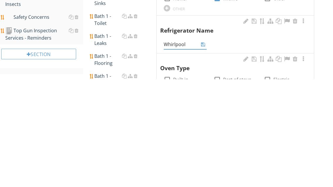
type input "Whirlpool"
click at [203, 150] on icon at bounding box center [203, 152] width 4 height 5
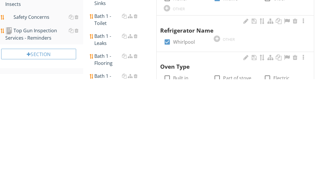
scroll to position [399, 0]
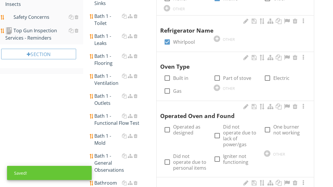
click at [236, 75] on label "Part of stove" at bounding box center [237, 78] width 28 height 6
checkbox input "true"
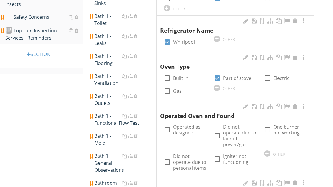
click at [192, 130] on label "Operated as designed" at bounding box center [190, 130] width 34 height 12
checkbox input "true"
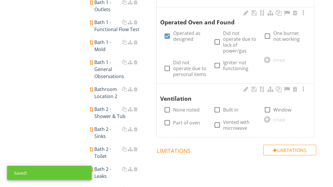
scroll to position [493, 0]
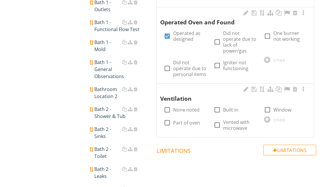
click at [186, 107] on label "None noted" at bounding box center [186, 110] width 26 height 6
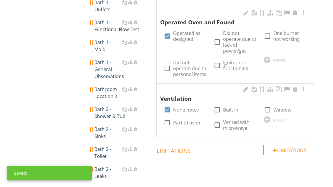
click at [183, 107] on label "None noted" at bounding box center [186, 110] width 26 height 6
checkbox input "false"
click at [225, 108] on label "Built in" at bounding box center [230, 110] width 15 height 6
checkbox input "true"
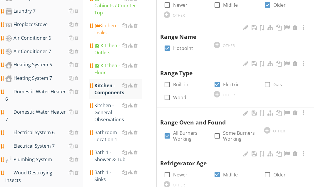
scroll to position [221, 0]
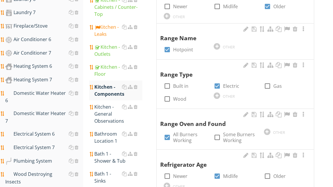
click at [108, 105] on div "Kitchen - General Observations" at bounding box center [118, 114] width 48 height 21
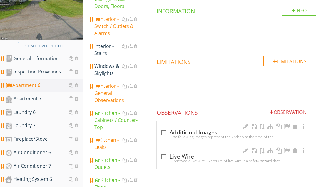
scroll to position [108, 0]
click at [163, 133] on div at bounding box center [164, 133] width 10 height 10
checkbox input "true"
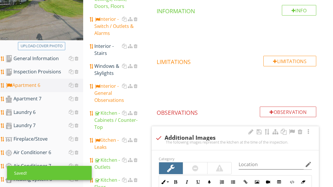
click at [291, 131] on div at bounding box center [292, 132] width 7 height 6
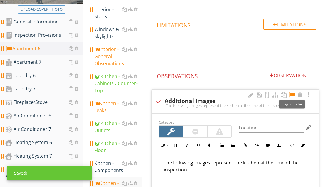
scroll to position [232, 0]
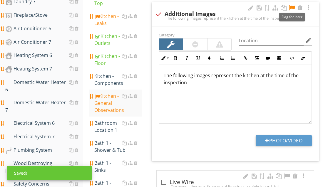
click at [293, 144] on button "Photo/Video" at bounding box center [284, 141] width 56 height 11
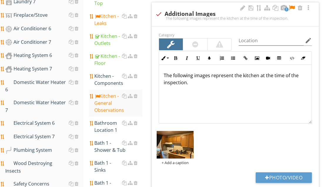
click at [294, 171] on div "Category Location edit Inline Style XLarge Large Normal Small Light Small/Light…" at bounding box center [235, 112] width 167 height 172
click at [294, 174] on button "Photo/Video" at bounding box center [284, 178] width 56 height 11
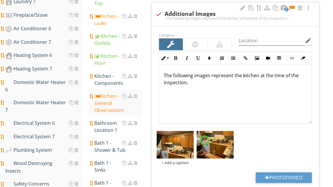
click at [298, 176] on button "Photo/Video" at bounding box center [284, 178] width 56 height 11
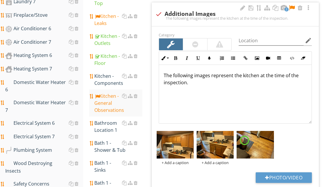
click at [304, 177] on button "Photo/Video" at bounding box center [284, 178] width 56 height 11
type input "C:\fakepath\image.jpg"
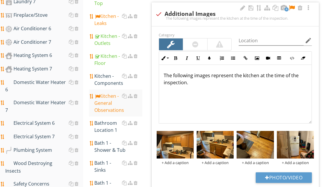
click at [110, 120] on div "Bathroom Location 1" at bounding box center [118, 127] width 48 height 14
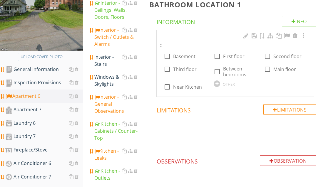
scroll to position [97, 0]
click at [267, 69] on div at bounding box center [268, 69] width 10 height 10
checkbox input "true"
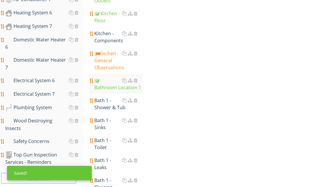
scroll to position [301, 0]
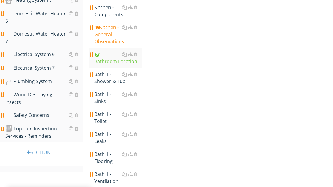
click at [112, 71] on div "Bath 1 - Shower & Tub" at bounding box center [118, 78] width 48 height 14
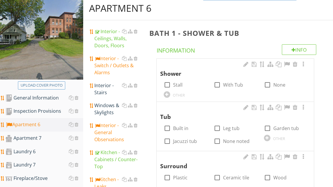
scroll to position [69, 0]
click at [174, 83] on label "Stall" at bounding box center [177, 85] width 9 height 6
checkbox input "true"
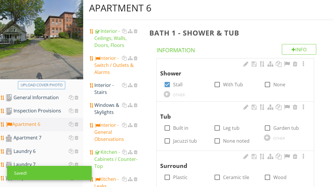
click at [235, 140] on label "None noted" at bounding box center [236, 141] width 26 height 6
checkbox input "true"
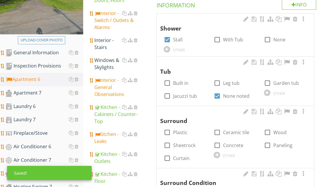
scroll to position [121, 0]
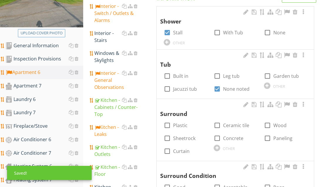
click at [185, 126] on label "Plastic" at bounding box center [180, 126] width 14 height 6
checkbox input "true"
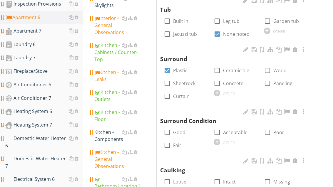
scroll to position [171, 0]
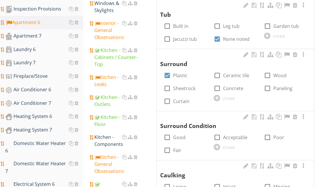
click at [169, 147] on div at bounding box center [167, 151] width 10 height 10
checkbox input "true"
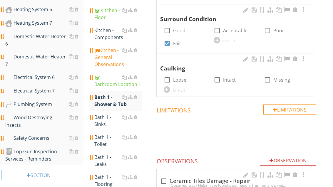
scroll to position [279, 0]
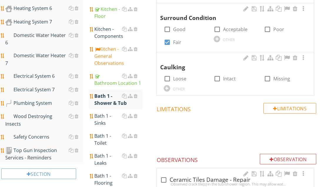
click at [107, 113] on div "Bath 1 - Sinks" at bounding box center [118, 120] width 48 height 14
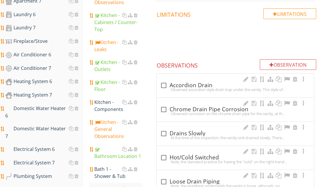
scroll to position [206, 0]
click at [166, 133] on div at bounding box center [164, 134] width 10 height 10
checkbox input "true"
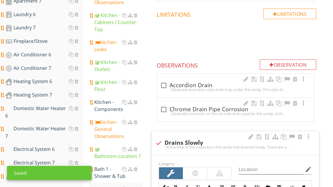
click at [294, 136] on div at bounding box center [292, 137] width 7 height 6
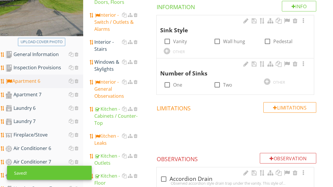
scroll to position [109, 0]
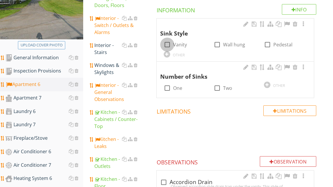
click at [169, 43] on div at bounding box center [167, 45] width 10 height 10
checkbox input "true"
click at [171, 88] on div at bounding box center [167, 88] width 10 height 10
checkbox input "true"
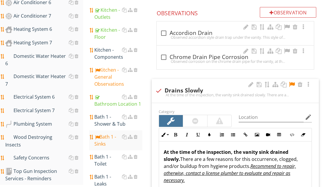
scroll to position [265, 0]
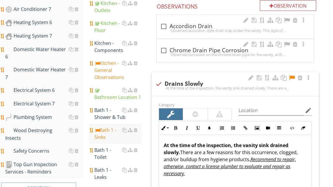
click at [104, 147] on div "Bath 1 - Toilet" at bounding box center [118, 154] width 48 height 14
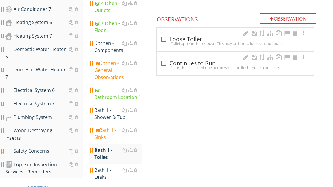
click at [184, 38] on div "check_box_outline_blank Loose Toilet" at bounding box center [235, 39] width 150 height 7
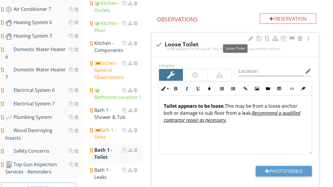
click at [181, 43] on div "check Loose Toilet" at bounding box center [235, 44] width 160 height 7
checkbox input "true"
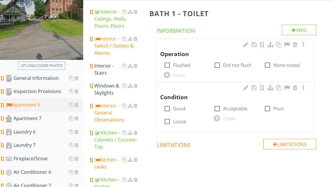
scroll to position [89, 0]
click at [175, 64] on label "Flushed" at bounding box center [181, 65] width 17 height 6
checkbox input "true"
click at [237, 109] on label "Acceptable" at bounding box center [235, 109] width 24 height 6
checkbox input "true"
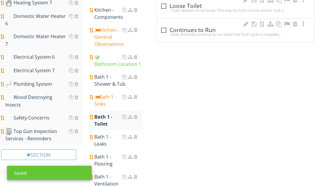
scroll to position [318, 0]
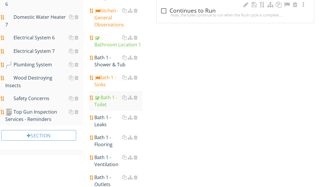
click at [109, 114] on div "Bath 1 - Leaks" at bounding box center [118, 121] width 48 height 14
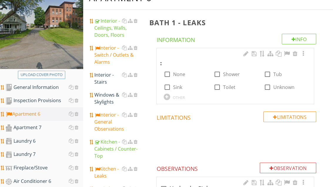
scroll to position [80, 0]
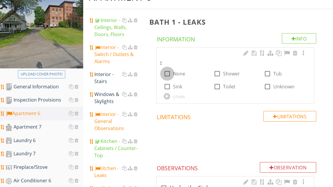
click at [169, 74] on div at bounding box center [167, 74] width 10 height 10
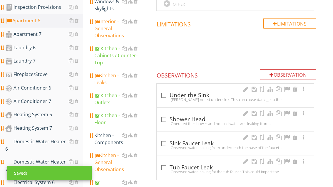
scroll to position [124, 0]
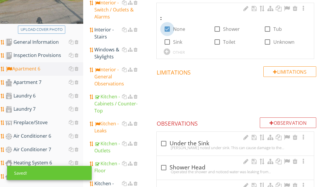
click at [167, 29] on div at bounding box center [167, 29] width 10 height 10
checkbox input "false"
click at [169, 54] on div "OTHER" at bounding box center [185, 51] width 43 height 7
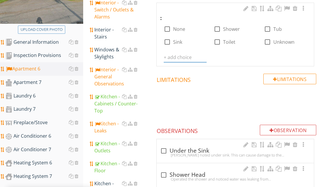
click at [182, 57] on input "text" at bounding box center [185, 58] width 43 height 10
type input "None visible"
click at [204, 55] on icon at bounding box center [203, 57] width 4 height 5
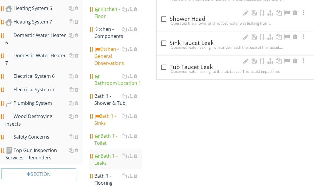
scroll to position [282, 0]
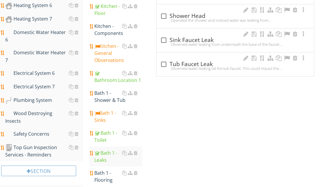
click at [108, 170] on div "Bath 1 - Flooring" at bounding box center [118, 177] width 48 height 14
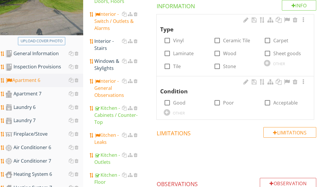
scroll to position [114, 0]
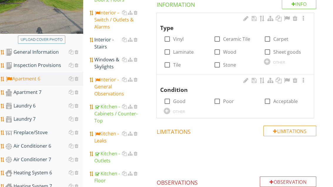
click at [230, 54] on label "Wood" at bounding box center [229, 52] width 13 height 6
checkbox input "true"
click at [274, 100] on label "Acceptable" at bounding box center [286, 102] width 24 height 6
checkbox input "true"
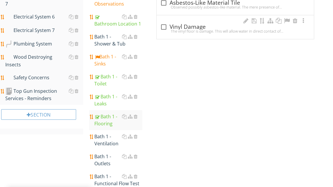
scroll to position [348, 0]
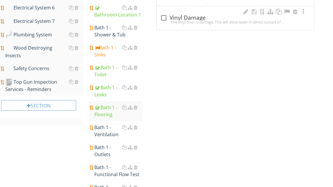
click at [112, 124] on div "Bath 1 - Ventilation" at bounding box center [118, 131] width 48 height 14
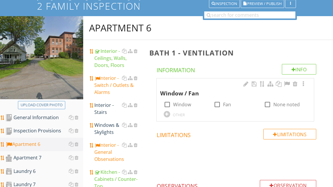
scroll to position [49, 0]
click at [224, 104] on label "Fan" at bounding box center [227, 105] width 8 height 6
checkbox input "true"
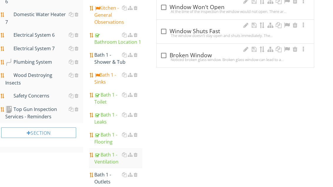
scroll to position [320, 0]
click at [104, 172] on div "Bath 1 - Outlets" at bounding box center [118, 179] width 48 height 14
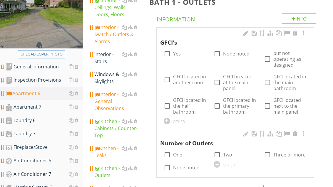
click at [170, 56] on div at bounding box center [167, 54] width 10 height 10
checkbox input "true"
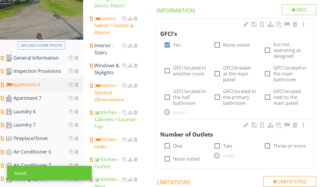
click at [178, 144] on label "One" at bounding box center [177, 146] width 9 height 6
checkbox input "true"
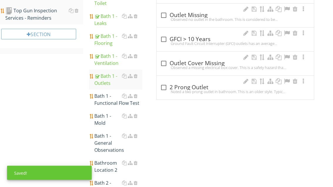
scroll to position [430, 0]
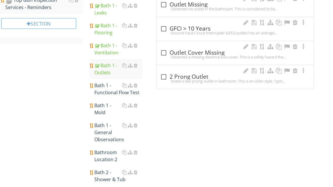
click at [114, 82] on div "Bath 1 - Functional Flow Test" at bounding box center [118, 89] width 48 height 14
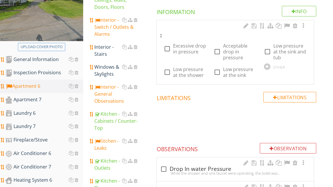
click at [229, 51] on label "Acceptable drop in pressure" at bounding box center [240, 52] width 34 height 18
checkbox input "true"
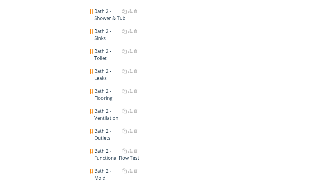
scroll to position [605, 0]
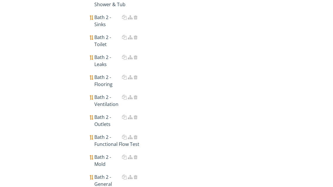
click at [112, 174] on div "Bath 2 - General Observations" at bounding box center [118, 184] width 48 height 21
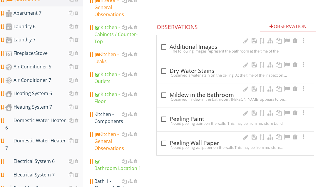
scroll to position [192, 0]
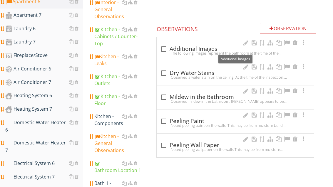
click at [180, 48] on div "check_box_outline_blank Additional Images" at bounding box center [235, 49] width 150 height 7
checkbox input "true"
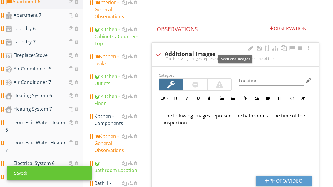
click at [294, 47] on div at bounding box center [292, 48] width 7 height 6
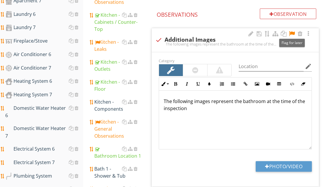
scroll to position [204, 0]
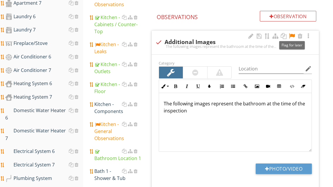
click at [290, 164] on button "Photo/Video" at bounding box center [284, 169] width 56 height 11
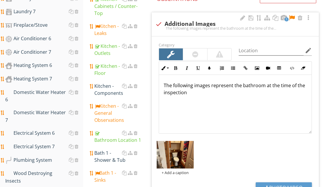
scroll to position [227, 0]
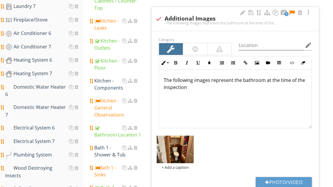
click at [293, 184] on button "Photo/Video" at bounding box center [284, 182] width 56 height 11
type input "C:\fakepath\image.jpg"
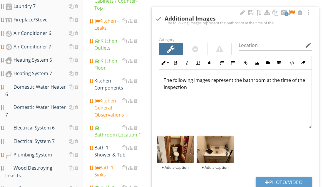
click at [44, 124] on div "Electrical System 6" at bounding box center [44, 128] width 78 height 8
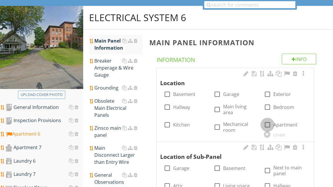
scroll to position [59, 0]
click at [267, 126] on div at bounding box center [268, 125] width 10 height 10
checkbox input "true"
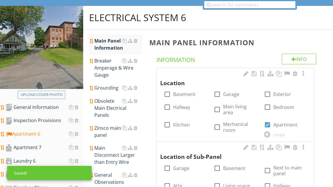
click at [267, 132] on div at bounding box center [267, 135] width 6 height 6
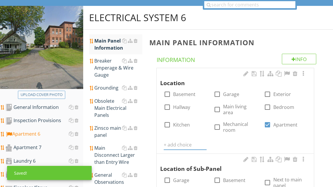
click at [192, 141] on input "text" at bounding box center [185, 145] width 43 height 10
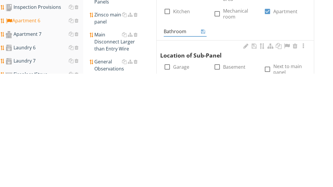
type input "Bathroom"
click at [205, 143] on icon at bounding box center [203, 145] width 4 height 5
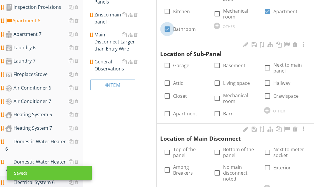
scroll to position [173, 0]
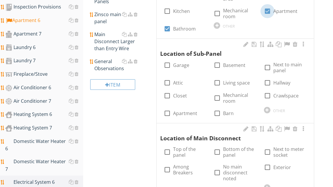
click at [267, 10] on div at bounding box center [268, 11] width 10 height 10
checkbox input "false"
click at [167, 28] on div at bounding box center [167, 29] width 10 height 10
checkbox input "false"
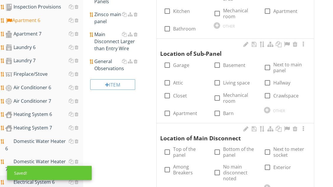
click at [169, 112] on div at bounding box center [167, 114] width 10 height 10
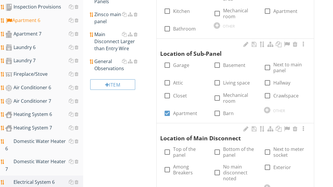
click at [269, 107] on div at bounding box center [267, 110] width 6 height 6
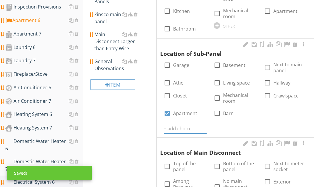
click at [169, 113] on div at bounding box center [167, 114] width 10 height 10
checkbox input "false"
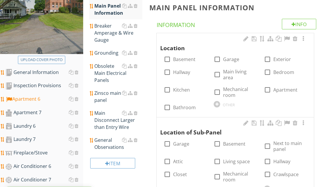
scroll to position [94, 0]
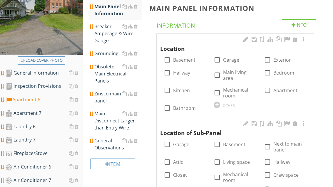
click at [175, 58] on label "Basement" at bounding box center [184, 60] width 22 height 6
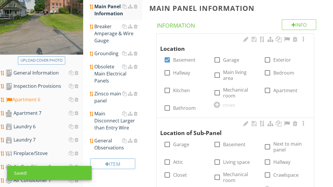
click at [176, 60] on label "Basement" at bounding box center [184, 60] width 22 height 6
checkbox input "false"
click at [275, 90] on label "Apartment" at bounding box center [286, 91] width 24 height 6
checkbox input "true"
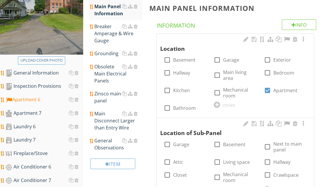
click at [224, 106] on div "OTHER" at bounding box center [229, 105] width 12 height 5
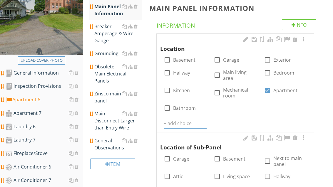
click at [179, 110] on label "Bathroom" at bounding box center [184, 108] width 23 height 6
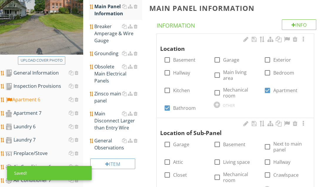
click at [183, 108] on label "Bathroom" at bounding box center [184, 108] width 23 height 6
click at [185, 111] on label "Bathroom" at bounding box center [184, 108] width 23 height 6
checkbox input "true"
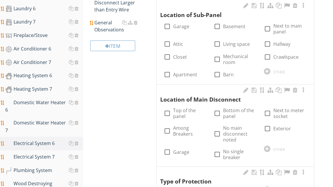
scroll to position [243, 0]
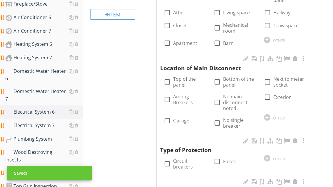
click at [180, 79] on label "Top of the panel" at bounding box center [190, 82] width 34 height 12
checkbox input "true"
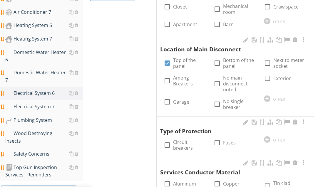
scroll to position [312, 0]
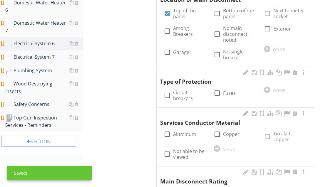
click at [178, 94] on label "Circuit breakers" at bounding box center [190, 96] width 34 height 12
checkbox input "true"
click at [185, 134] on label "Aluminum" at bounding box center [184, 135] width 23 height 6
checkbox input "true"
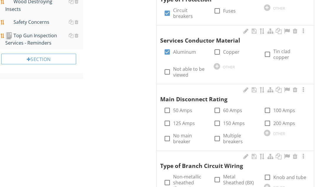
scroll to position [411, 0]
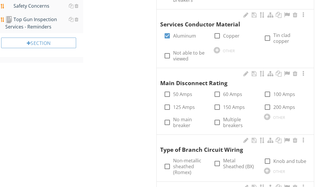
click at [280, 92] on label "100 Amps" at bounding box center [285, 95] width 22 height 6
checkbox input "true"
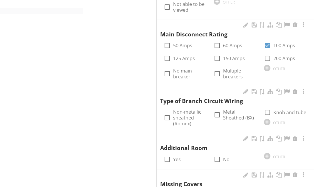
scroll to position [459, 0]
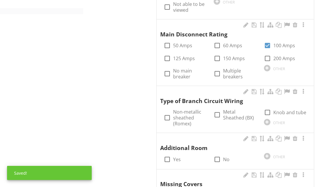
click at [185, 109] on label "Non-metallic sheathed (Romex)" at bounding box center [190, 118] width 34 height 18
checkbox input "true"
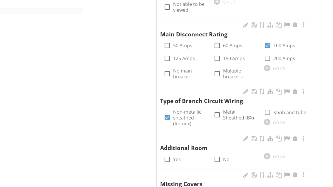
click at [168, 159] on input "Yes" at bounding box center [167, 162] width 7 height 7
checkbox input "true"
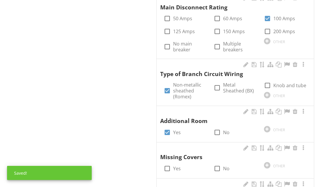
click at [226, 166] on label "No" at bounding box center [226, 169] width 6 height 6
checkbox input "true"
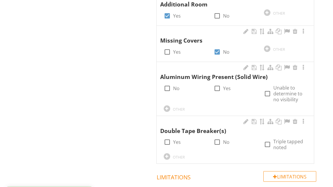
scroll to position [603, 0]
click at [167, 84] on div at bounding box center [167, 89] width 10 height 10
checkbox input "true"
click at [218, 137] on div at bounding box center [217, 142] width 10 height 10
checkbox input "true"
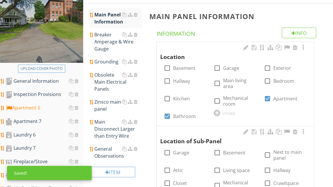
scroll to position [84, 0]
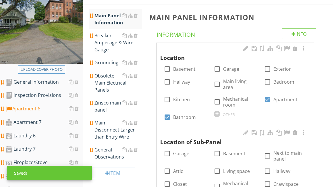
click at [111, 44] on div "Breaker Amperage & Wire Gauge" at bounding box center [118, 42] width 48 height 21
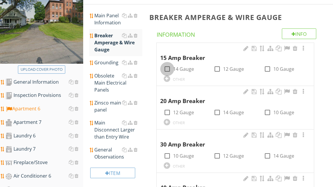
click at [167, 69] on div at bounding box center [167, 69] width 10 height 10
checkbox input "true"
click at [225, 69] on label "12 Gauge" at bounding box center [233, 69] width 21 height 6
checkbox input "true"
click at [167, 115] on div at bounding box center [167, 113] width 10 height 10
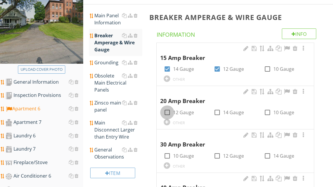
checkbox input "true"
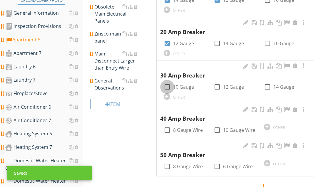
scroll to position [154, 0]
click at [168, 85] on div at bounding box center [167, 87] width 10 height 10
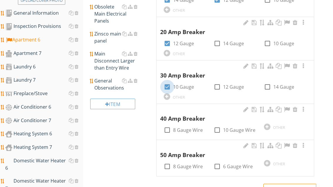
click at [168, 88] on div at bounding box center [167, 87] width 10 height 10
checkbox input "false"
click at [222, 166] on div at bounding box center [217, 167] width 10 height 10
checkbox input "true"
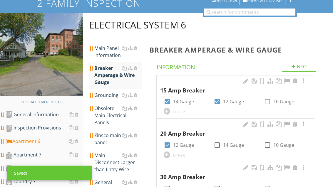
scroll to position [52, 0]
click at [107, 99] on link "Grounding" at bounding box center [118, 95] width 48 height 13
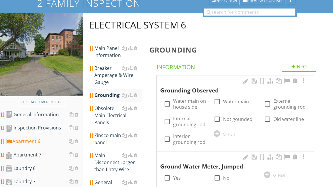
click at [216, 131] on div at bounding box center [217, 134] width 6 height 6
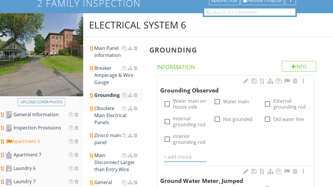
click at [268, 107] on div at bounding box center [268, 104] width 10 height 10
checkbox input "true"
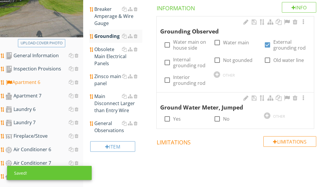
scroll to position [110, 0]
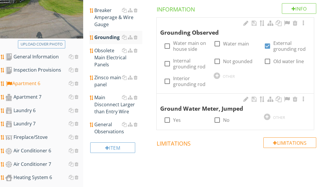
click at [110, 124] on div "General Observations" at bounding box center [118, 128] width 48 height 14
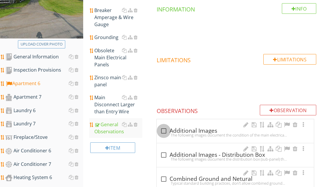
click at [161, 130] on div at bounding box center [164, 131] width 10 height 10
checkbox input "true"
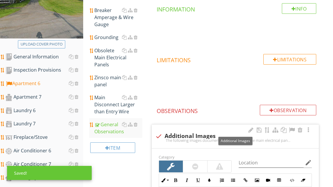
click at [293, 129] on div at bounding box center [292, 130] width 7 height 6
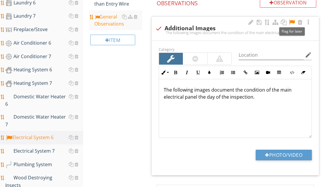
scroll to position [218, 0]
click at [293, 151] on button "Photo/Video" at bounding box center [284, 155] width 56 height 11
type input "C:\fakepath\image.jpg"
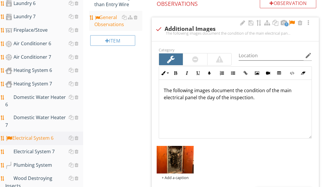
scroll to position [217, 0]
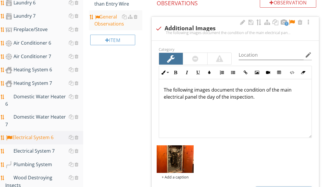
click at [47, 70] on div "Heating System 6" at bounding box center [44, 71] width 78 height 8
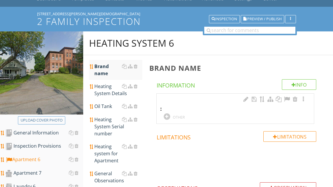
click at [104, 92] on div "Heating System Details" at bounding box center [118, 90] width 48 height 14
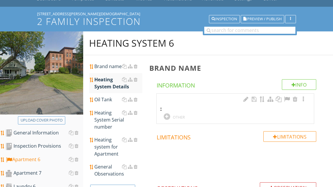
scroll to position [34, 0]
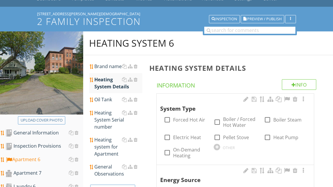
click at [185, 139] on label "Electric Heat" at bounding box center [187, 138] width 28 height 6
checkbox input "true"
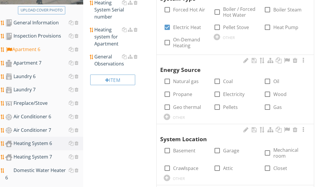
scroll to position [157, 0]
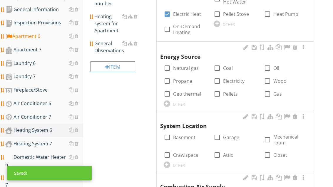
click at [232, 79] on label "Electricity" at bounding box center [233, 81] width 21 height 6
checkbox input "true"
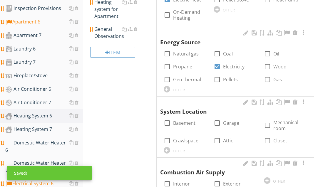
scroll to position [183, 0]
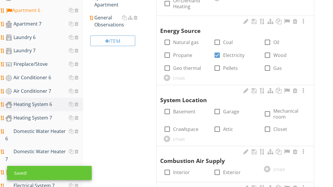
click at [168, 137] on div at bounding box center [167, 139] width 6 height 6
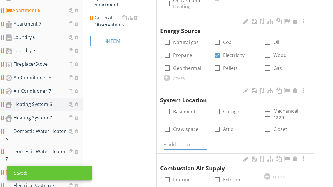
click at [175, 144] on input "text" at bounding box center [185, 145] width 43 height 10
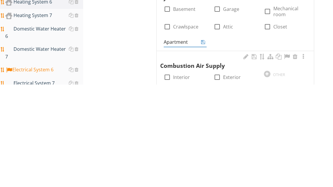
type input "Apartment"
click at [199, 140] on input "Apartment" at bounding box center [181, 145] width 35 height 10
click at [205, 143] on icon at bounding box center [203, 145] width 4 height 5
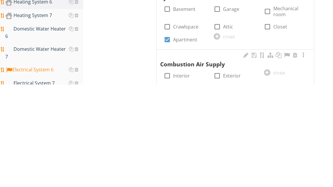
scroll to position [286, 0]
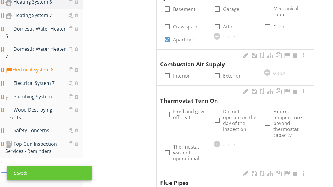
click at [167, 113] on div at bounding box center [167, 115] width 10 height 10
checkbox input "true"
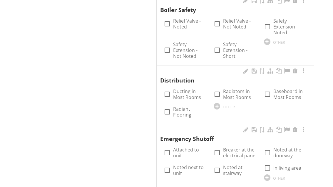
scroll to position [506, 0]
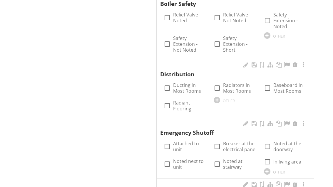
click at [271, 83] on div at bounding box center [268, 88] width 10 height 10
checkbox input "true"
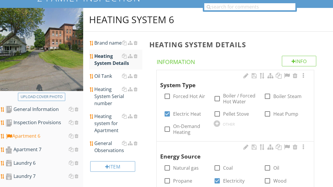
scroll to position [61, 0]
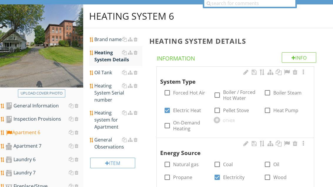
click at [107, 148] on div "General Observations" at bounding box center [118, 144] width 48 height 14
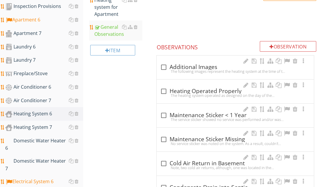
scroll to position [174, 0]
click at [160, 91] on div at bounding box center [164, 91] width 10 height 10
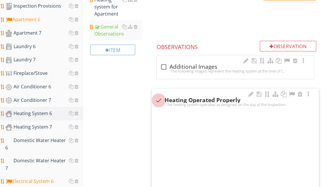
checkbox input "true"
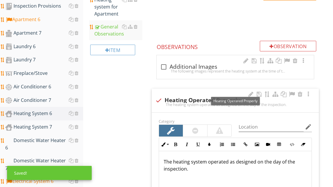
click at [291, 96] on div at bounding box center [292, 95] width 7 height 6
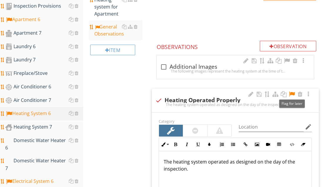
click at [55, 142] on div "Domestic Water Heater 6" at bounding box center [44, 144] width 78 height 15
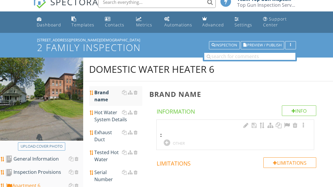
click at [169, 141] on div at bounding box center [167, 143] width 6 height 6
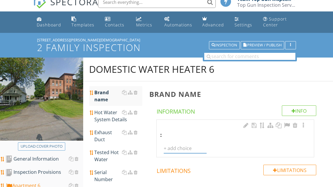
click at [186, 150] on input "text" at bounding box center [185, 149] width 43 height 10
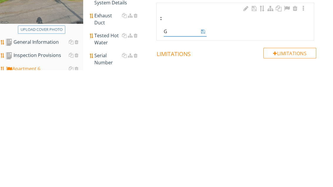
type input "GE"
click at [205, 147] on icon at bounding box center [203, 149] width 4 height 5
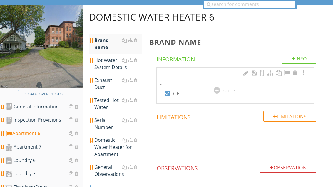
scroll to position [60, 0]
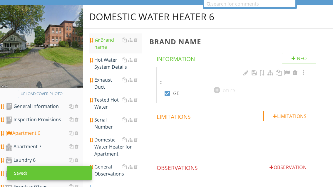
click at [109, 67] on div "Hot Water System Details" at bounding box center [118, 64] width 48 height 14
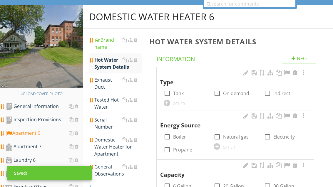
click at [181, 92] on label "Tank" at bounding box center [178, 94] width 11 height 6
checkbox input "true"
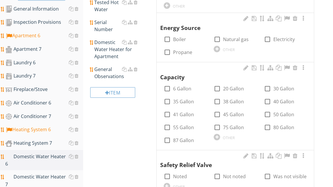
scroll to position [158, 0]
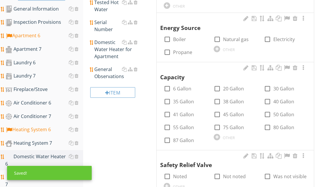
click at [285, 37] on label "Electricity" at bounding box center [284, 39] width 21 height 6
checkbox input "true"
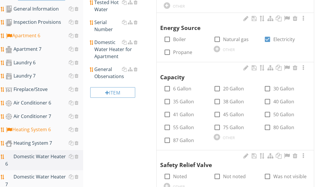
click at [280, 87] on label "30 Gallon" at bounding box center [284, 89] width 21 height 6
checkbox input "true"
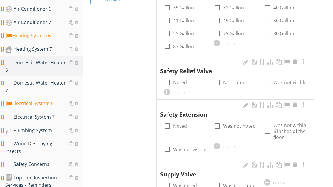
scroll to position [265, 0]
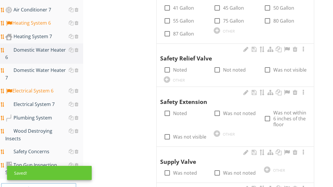
click at [181, 69] on label "Noted" at bounding box center [180, 70] width 14 height 6
checkbox input "true"
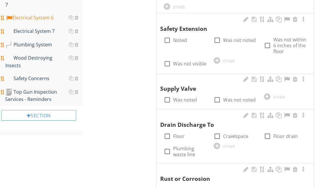
click at [184, 99] on label "Was noted" at bounding box center [185, 100] width 24 height 6
checkbox input "true"
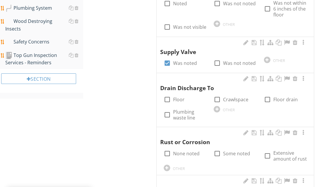
scroll to position [377, 0]
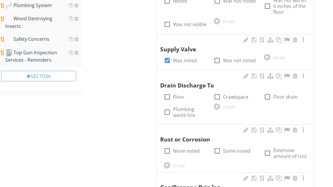
click at [219, 104] on div at bounding box center [217, 107] width 6 height 6
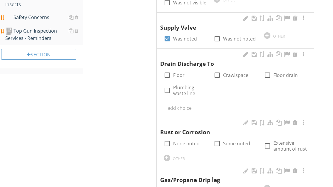
scroll to position [397, 0]
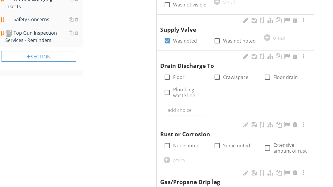
click at [179, 74] on label "Floor" at bounding box center [178, 77] width 11 height 6
checkbox input "true"
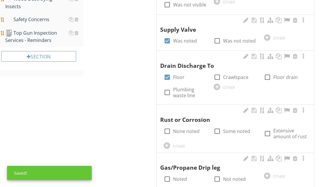
click at [187, 129] on label "None noted" at bounding box center [186, 132] width 26 height 6
checkbox input "true"
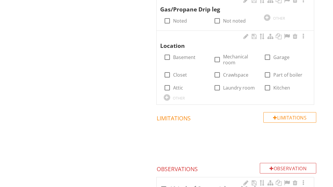
scroll to position [556, 0]
click at [235, 72] on label "Crawlspace" at bounding box center [235, 75] width 25 height 6
checkbox input "true"
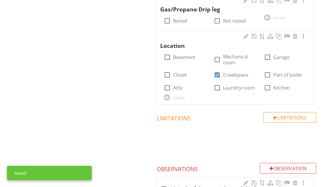
click at [168, 94] on div at bounding box center [167, 97] width 6 height 6
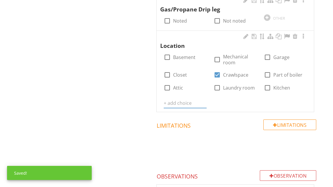
click at [175, 99] on input "text" at bounding box center [185, 104] width 43 height 10
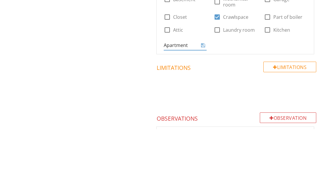
type input "Apartment"
click at [205, 101] on icon at bounding box center [203, 103] width 4 height 5
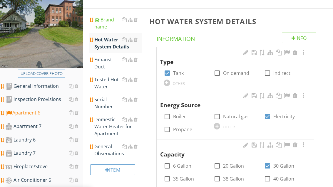
scroll to position [80, 0]
click at [110, 84] on div "Tested Hot Water" at bounding box center [118, 83] width 48 height 14
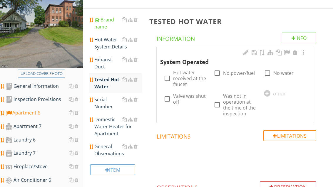
click at [186, 83] on label "Hot water received at the faucet" at bounding box center [190, 79] width 34 height 18
checkbox input "true"
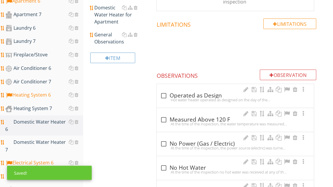
scroll to position [192, 0]
click at [165, 96] on div at bounding box center [164, 96] width 10 height 10
checkbox input "true"
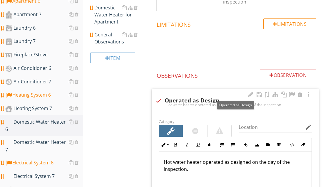
click at [249, 93] on div at bounding box center [250, 95] width 7 height 6
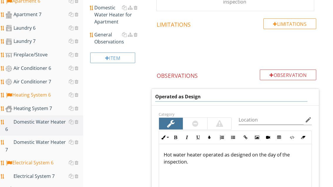
scroll to position [193, 0]
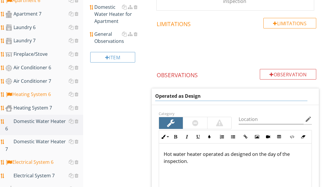
click at [205, 92] on input "Operated as Design" at bounding box center [231, 97] width 152 height 10
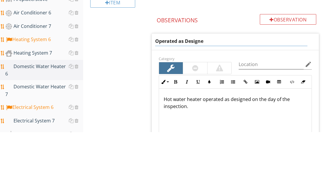
type input "Operated as Designed"
click at [135, 50] on div "Domestic Water Heater 6 Brand name Hot Water System Details Exhaust Duct Tested…" at bounding box center [208, 141] width 250 height 539
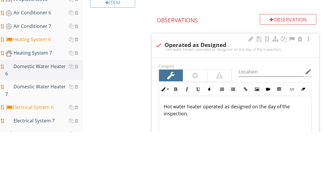
scroll to position [248, 0]
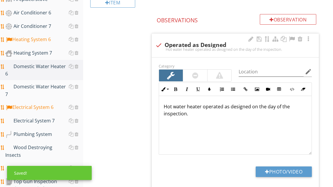
click at [292, 39] on div at bounding box center [292, 39] width 7 height 6
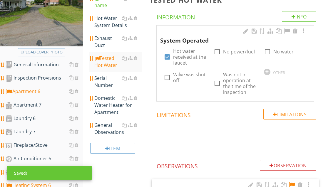
scroll to position [103, 0]
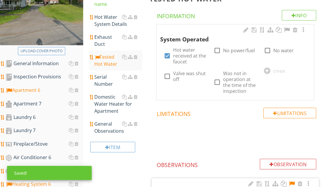
click at [109, 124] on div "General Observations" at bounding box center [118, 128] width 48 height 14
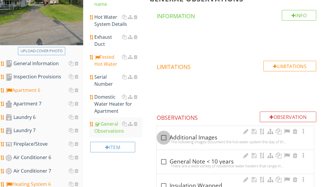
click at [163, 134] on div at bounding box center [164, 138] width 10 height 10
checkbox input "true"
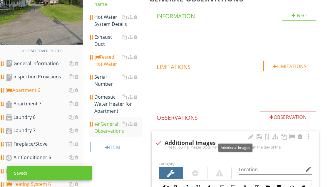
click at [290, 138] on div at bounding box center [292, 137] width 7 height 6
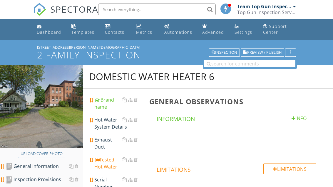
click at [52, 31] on div "Dashboard" at bounding box center [49, 32] width 24 height 6
